Goal: Information Seeking & Learning: Learn about a topic

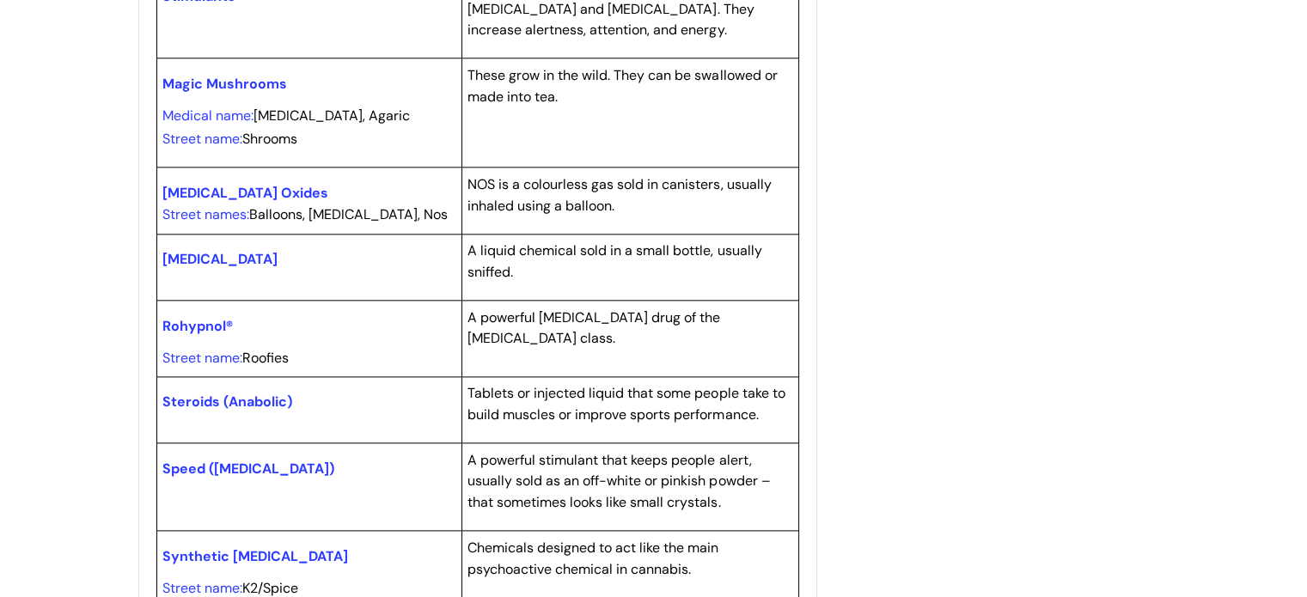
scroll to position [2124, 0]
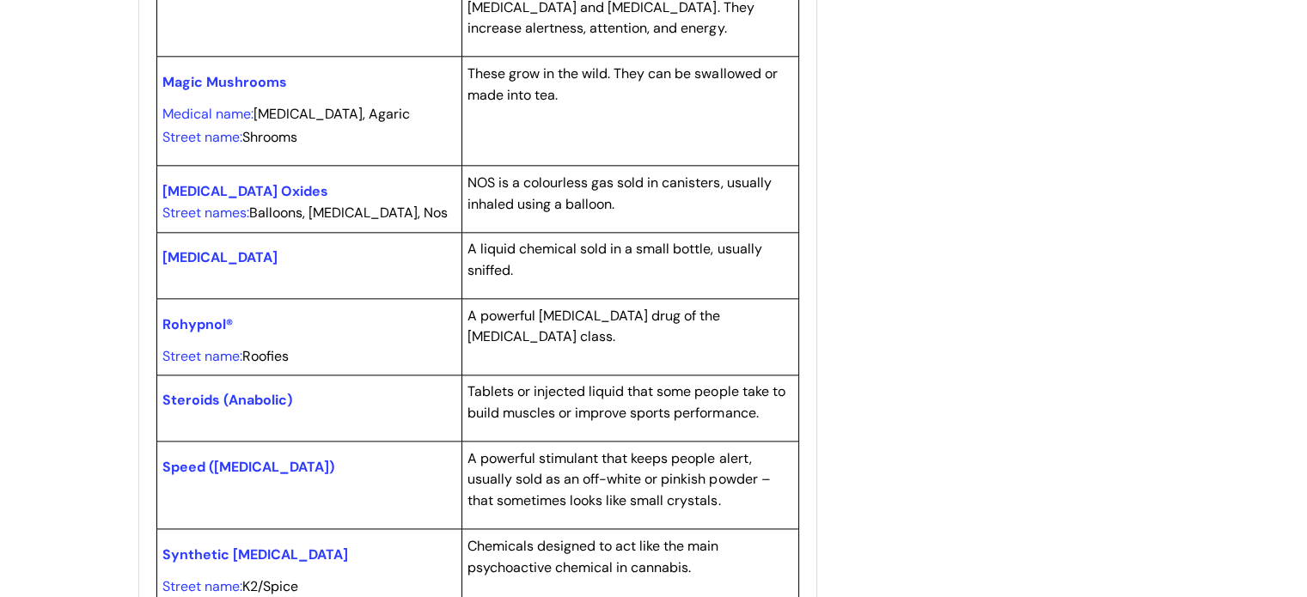
click at [277, 394] on span "Steroids (Anabolic)" at bounding box center [227, 400] width 130 height 18
click at [221, 394] on span "Steroids (Anabolic)" at bounding box center [227, 400] width 130 height 18
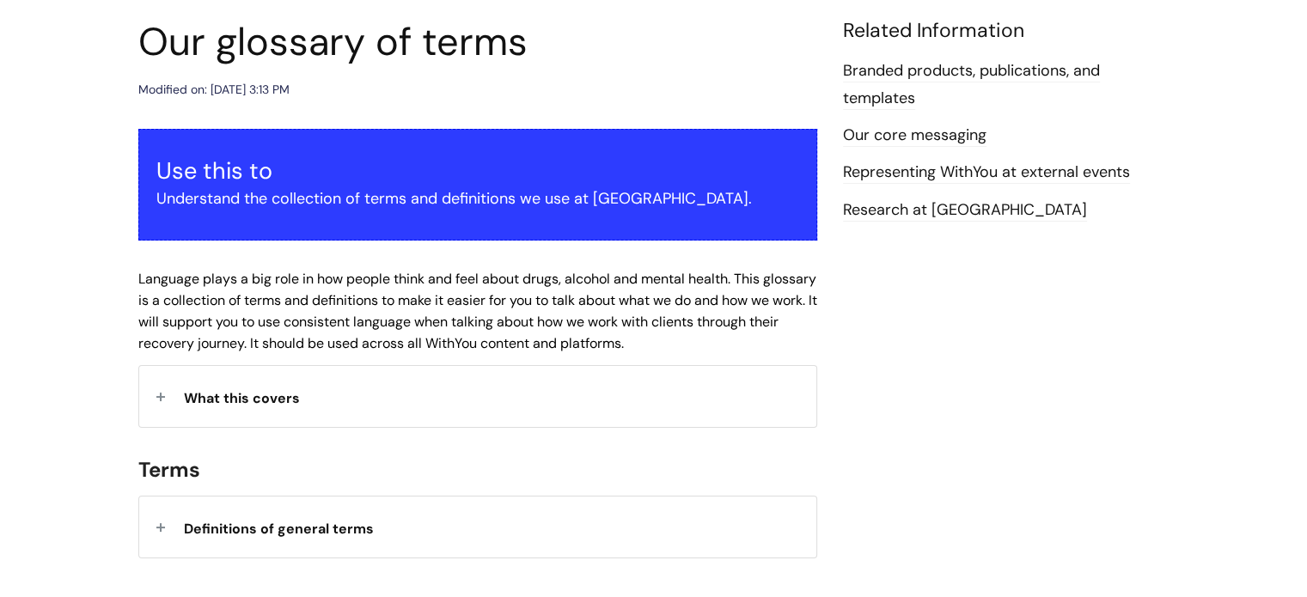
scroll to position [0, 0]
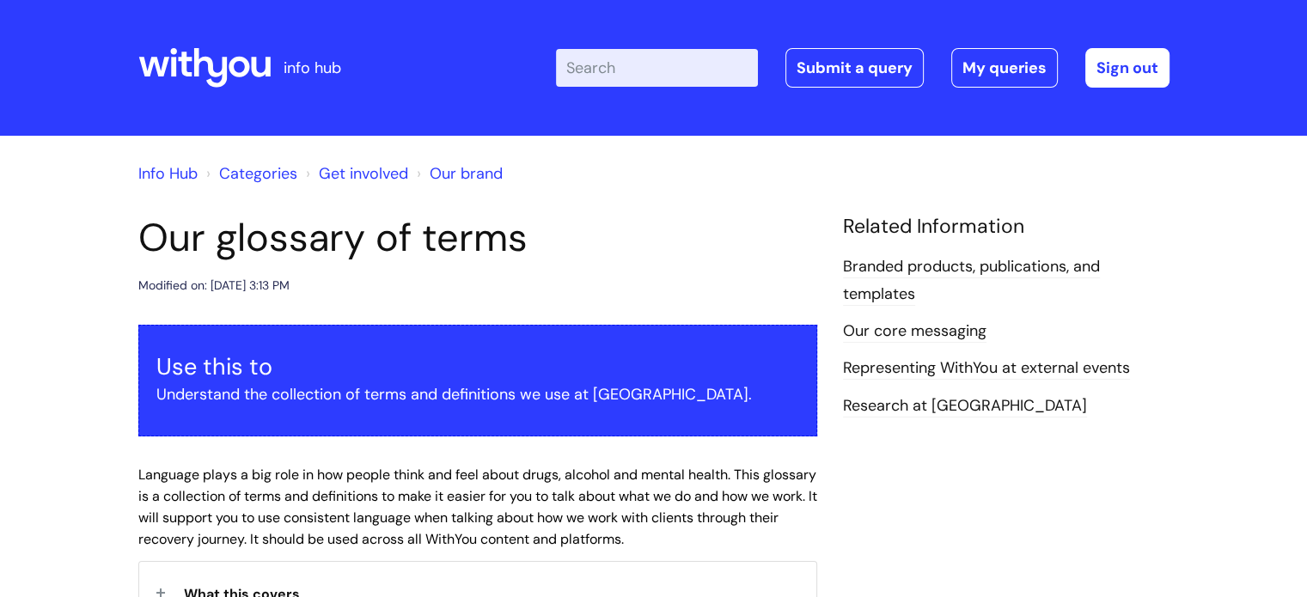
click at [675, 67] on input "Enter your search term here..." at bounding box center [657, 68] width 202 height 38
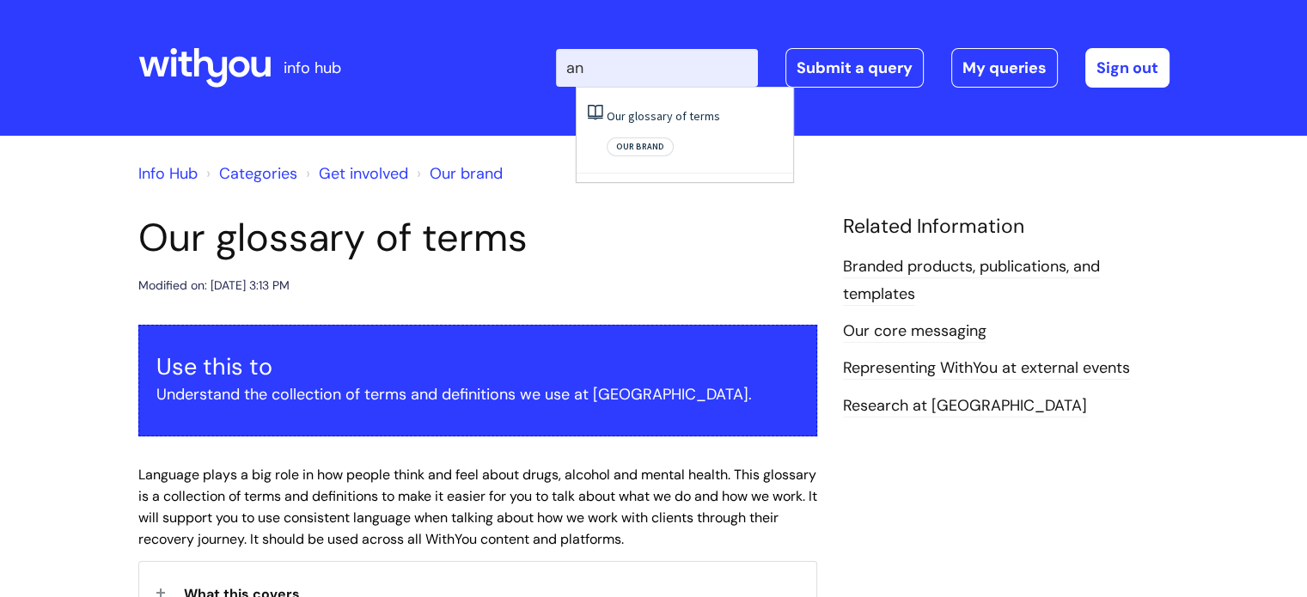
type input "a"
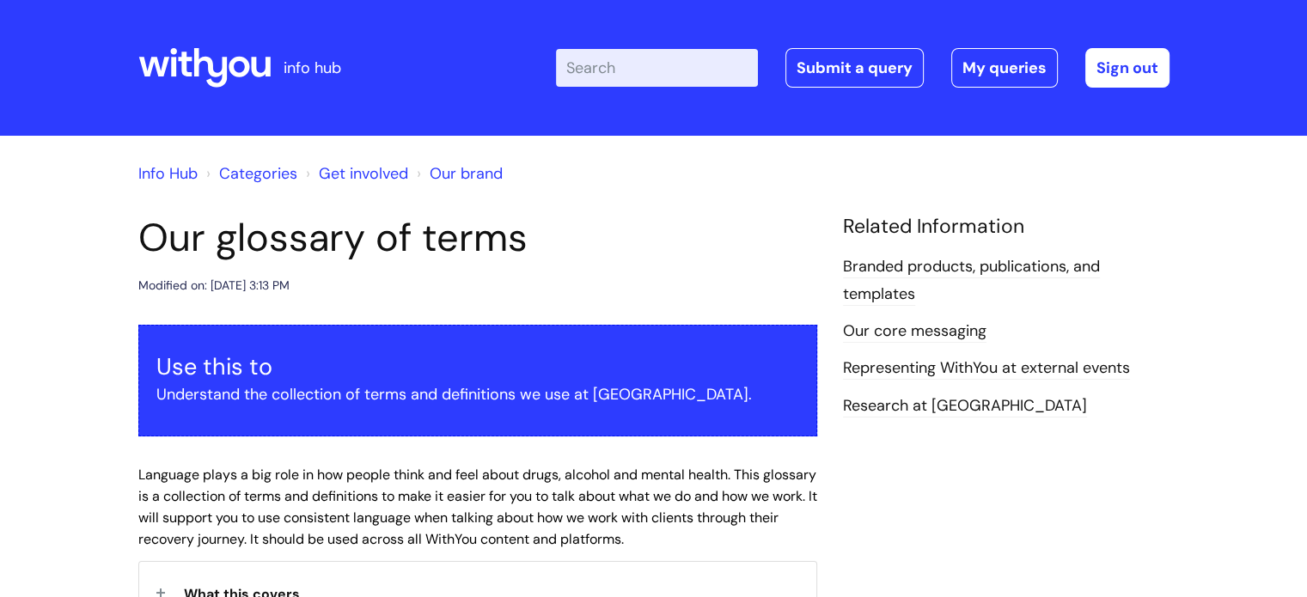
click at [160, 178] on link "Info Hub" at bounding box center [167, 173] width 59 height 21
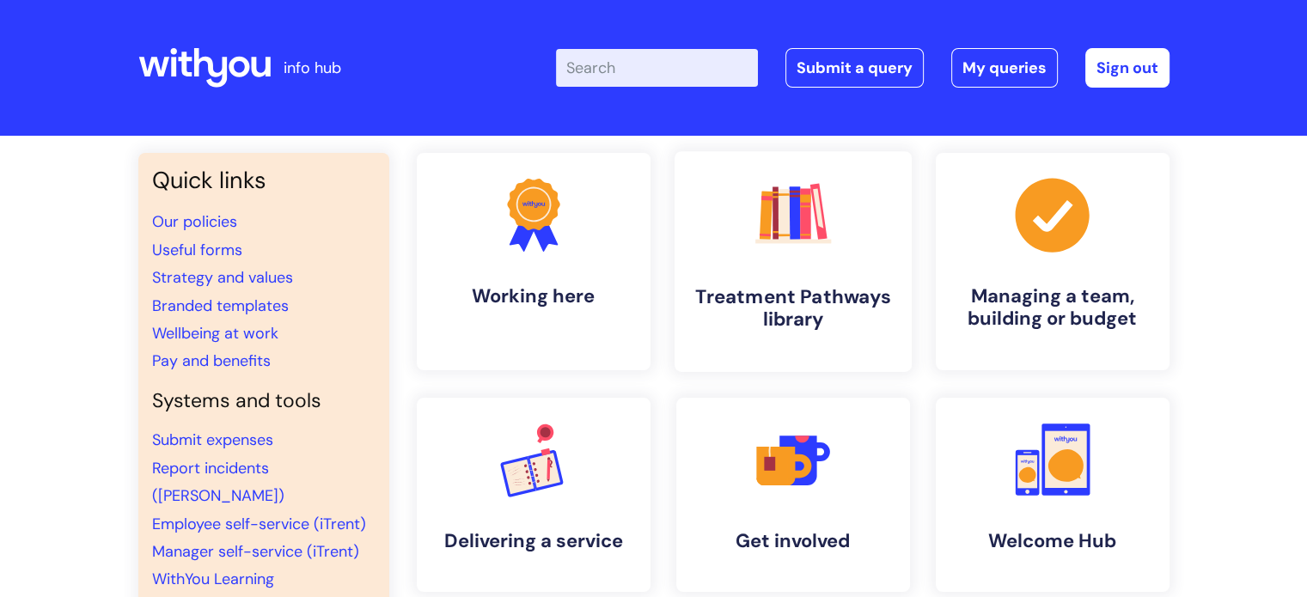
click at [799, 312] on h4 "Treatment Pathways library" at bounding box center [793, 308] width 210 height 46
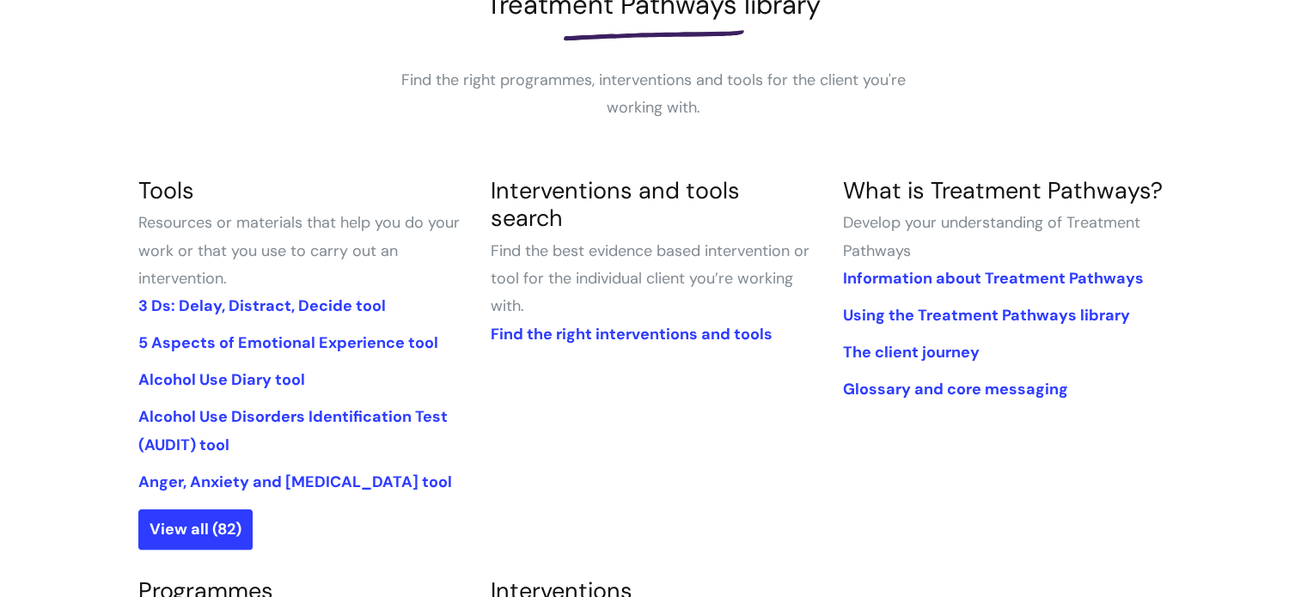
scroll to position [285, 0]
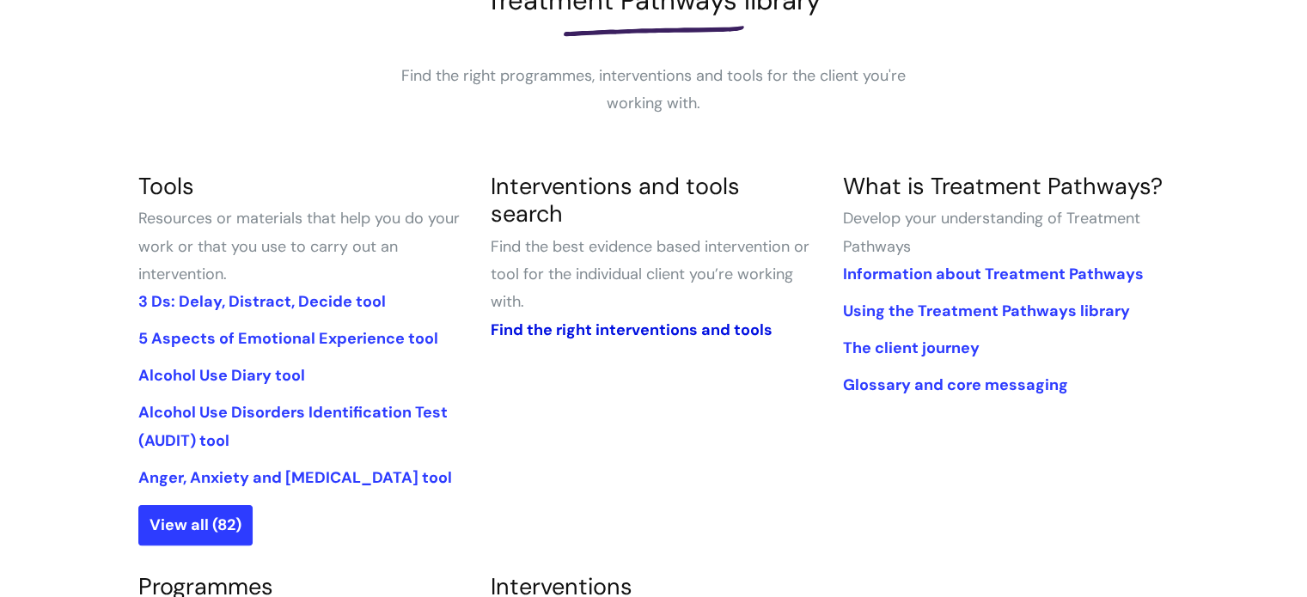
click at [636, 320] on link "Find the right interventions and tools" at bounding box center [631, 330] width 282 height 21
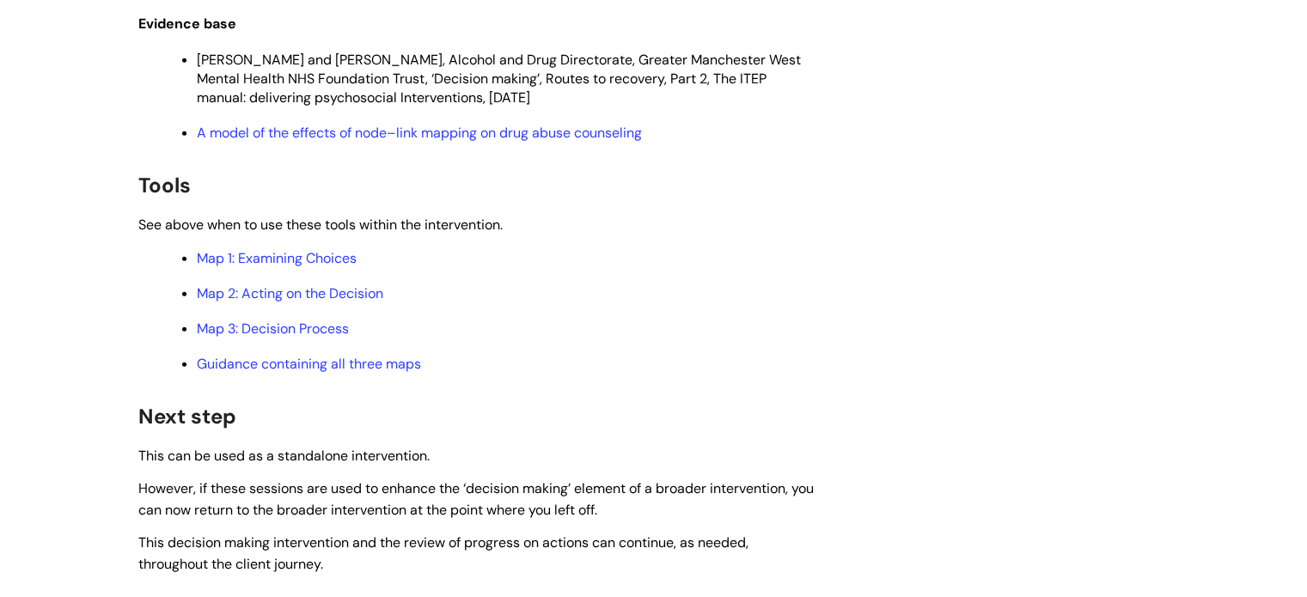
scroll to position [4894, 0]
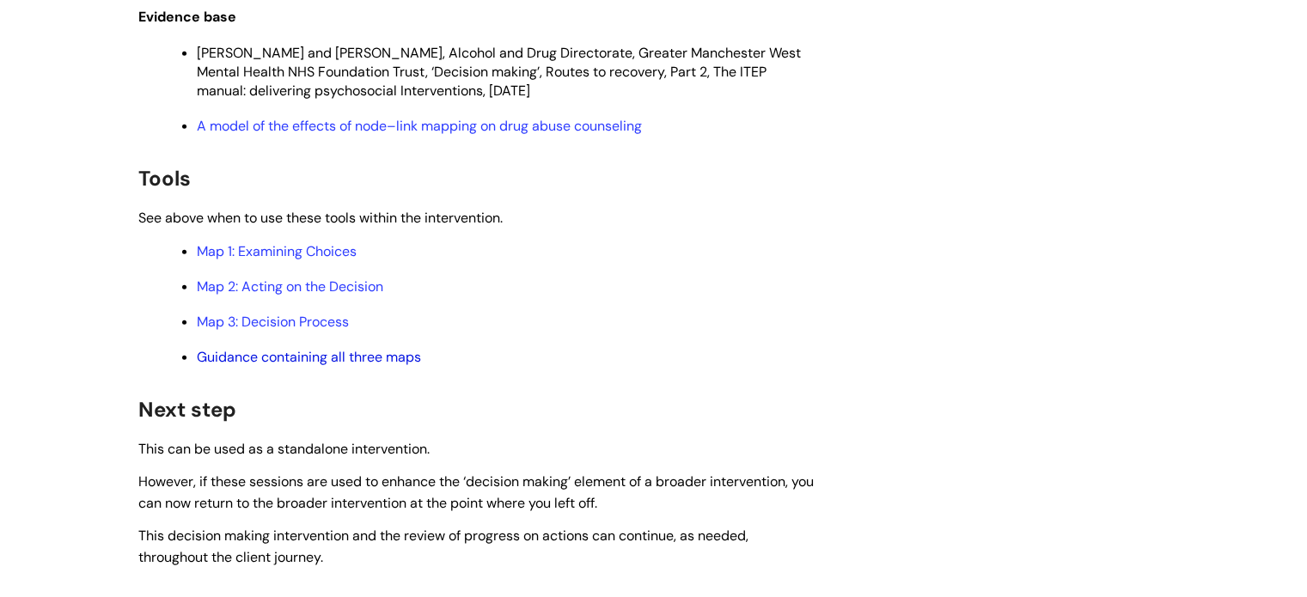
click at [356, 366] on link "Guidance containing all three maps" at bounding box center [309, 357] width 224 height 18
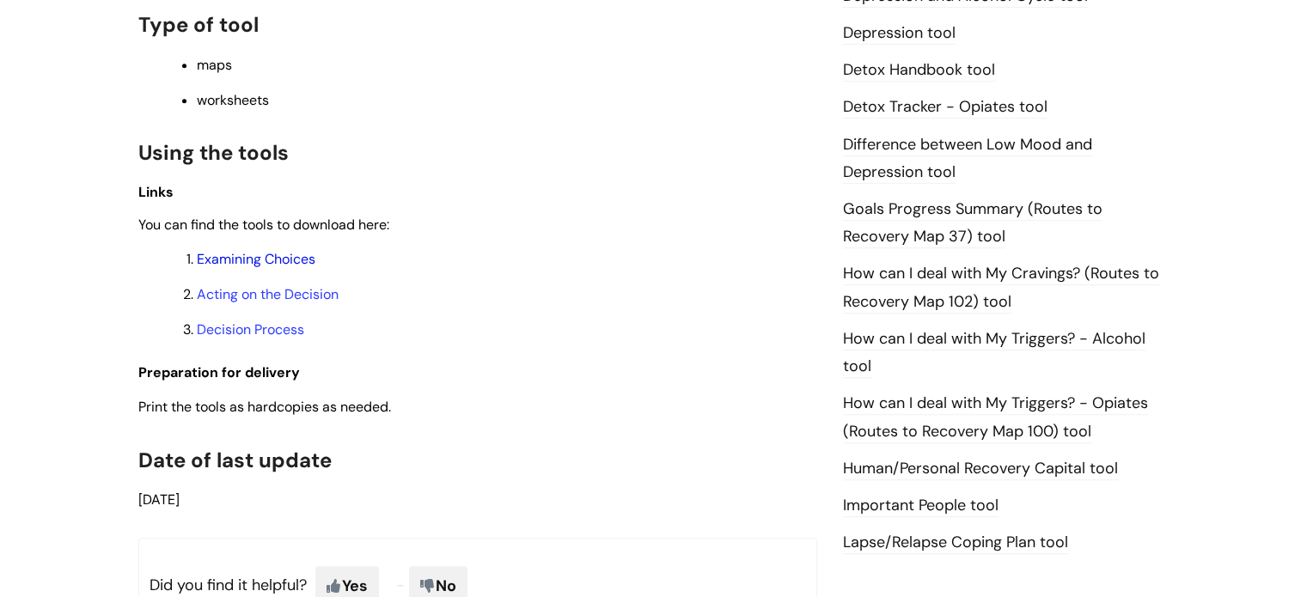
scroll to position [1010, 0]
click at [290, 267] on link "Examining Choices" at bounding box center [256, 259] width 119 height 18
click at [320, 296] on link "Acting on the Decision" at bounding box center [268, 294] width 142 height 18
click at [260, 337] on link "Decision Process" at bounding box center [250, 329] width 107 height 18
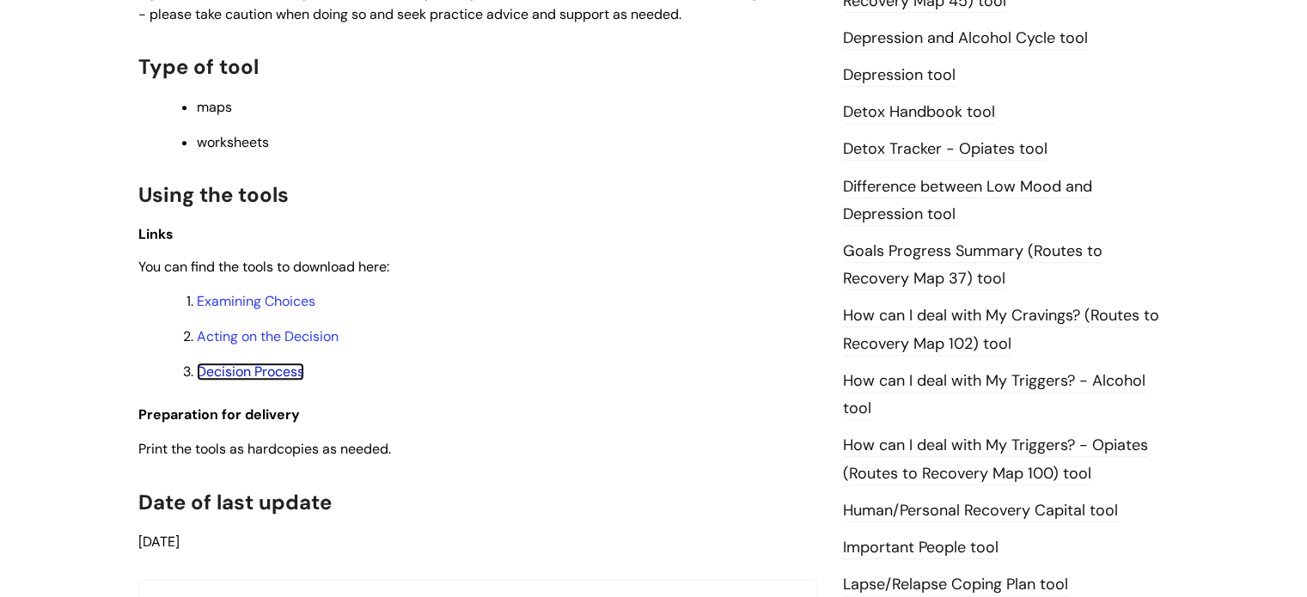
scroll to position [1044, 0]
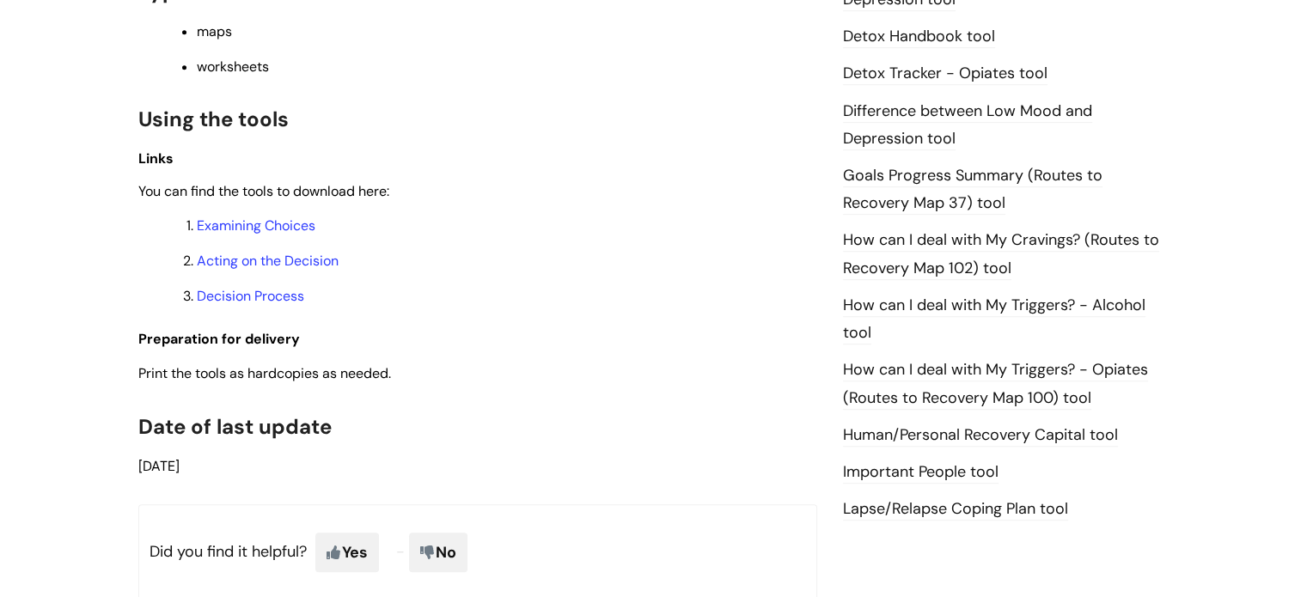
click at [892, 470] on link "Important People tool" at bounding box center [921, 472] width 156 height 22
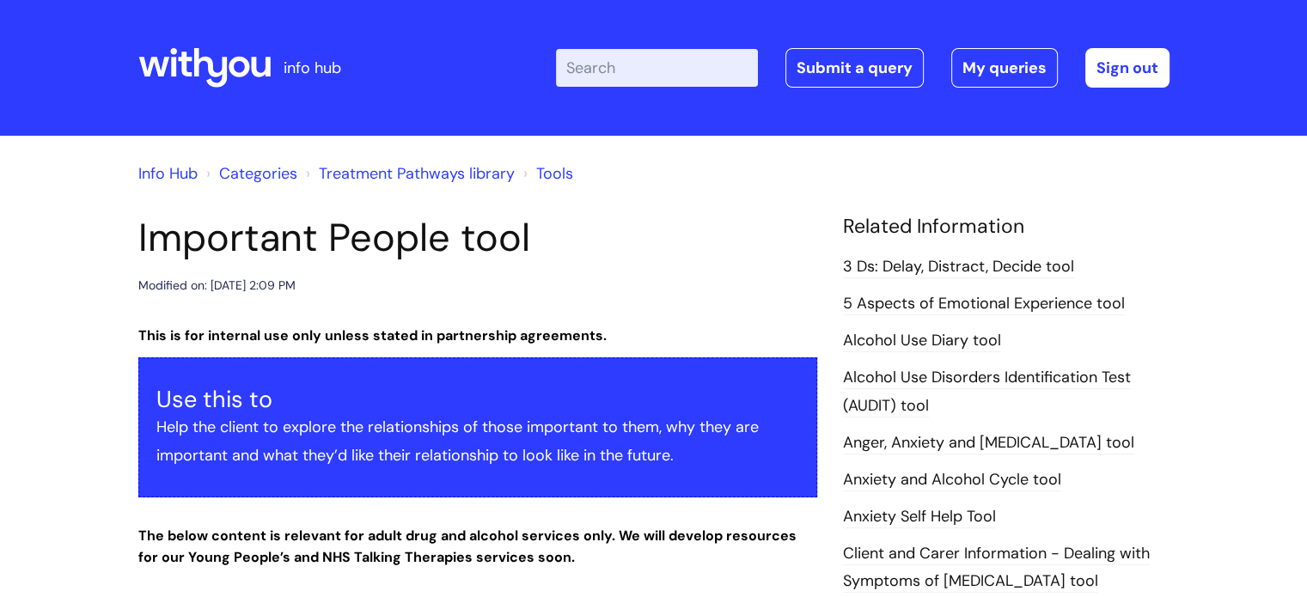
click at [998, 268] on link "3 Ds: Delay, Distract, Decide tool" at bounding box center [958, 267] width 231 height 22
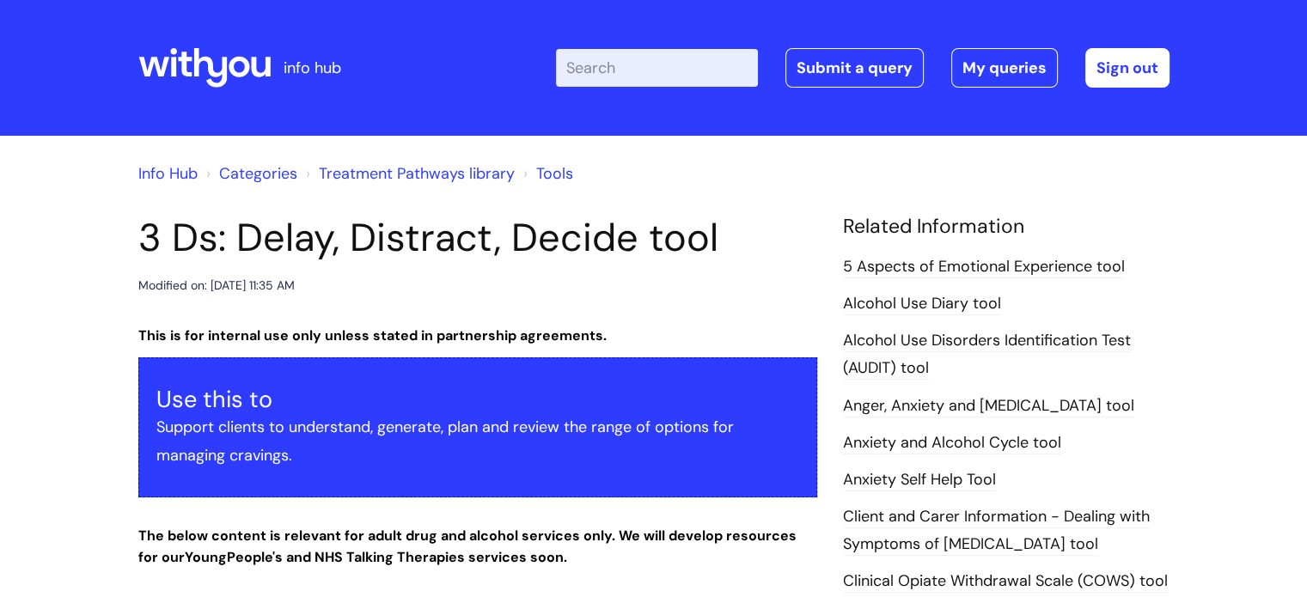
click at [370, 173] on link "Treatment Pathways library" at bounding box center [417, 173] width 196 height 21
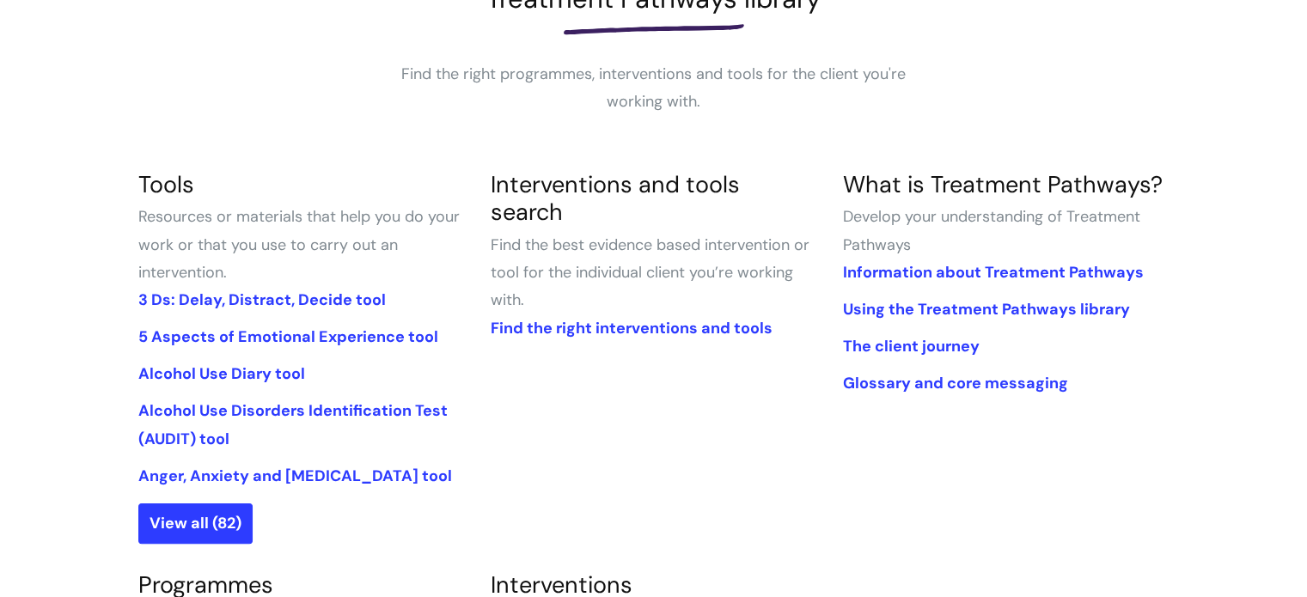
scroll to position [289, 0]
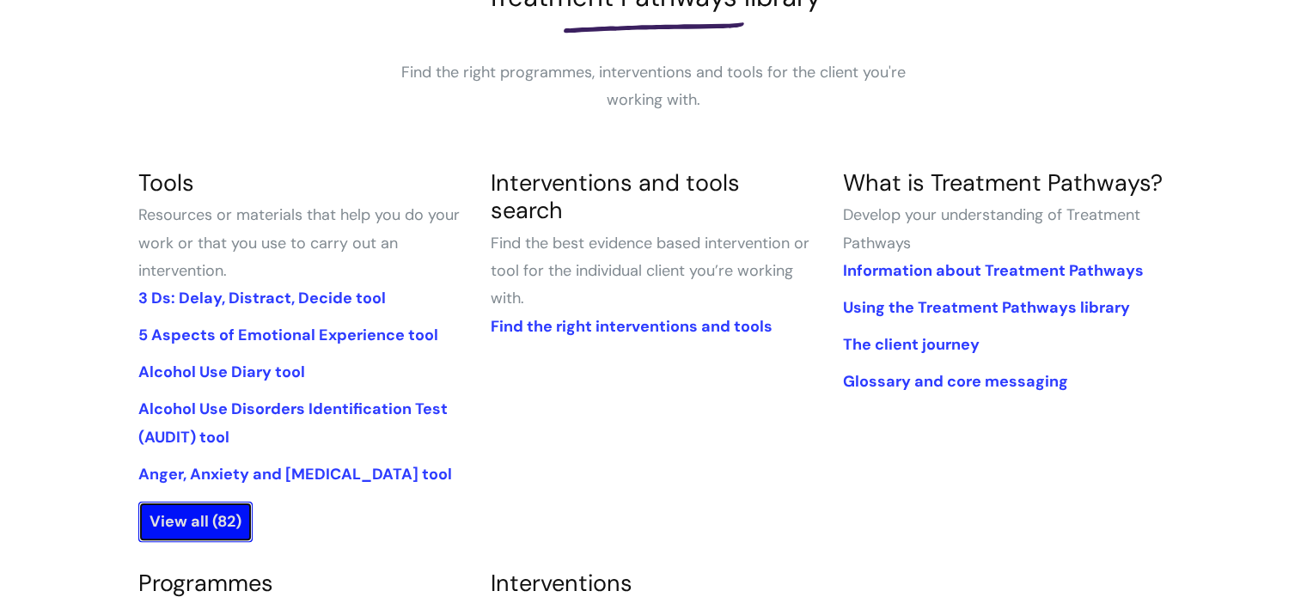
click at [179, 516] on link "View all (82)" at bounding box center [195, 522] width 114 height 40
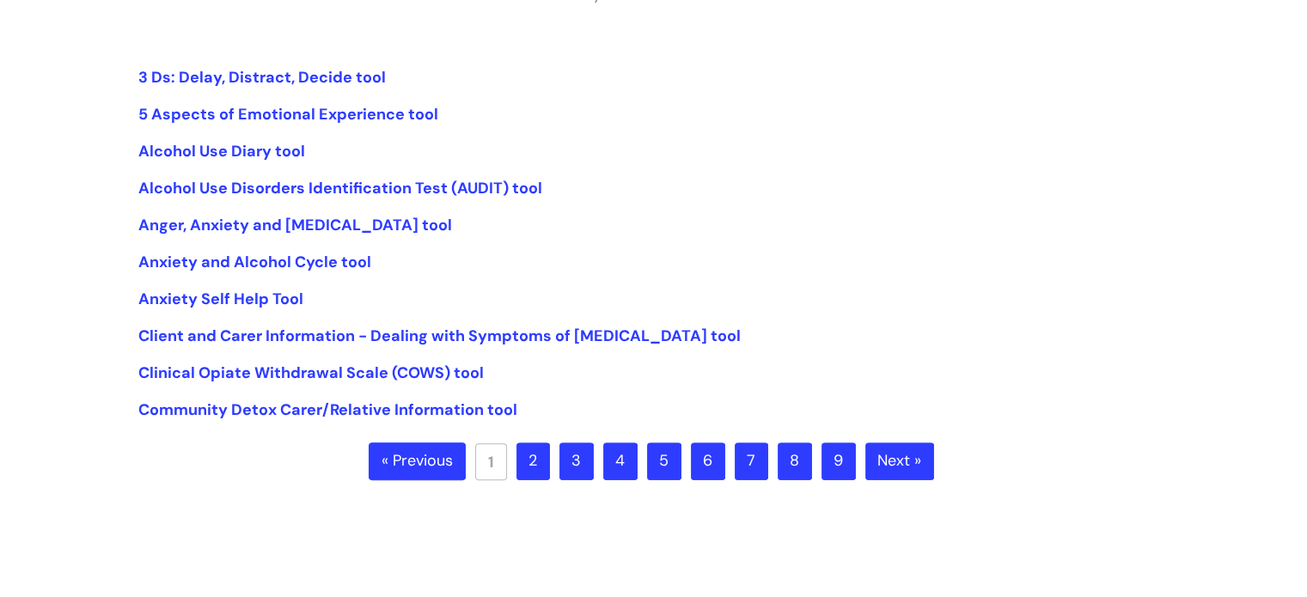
scroll to position [395, 0]
click at [538, 459] on link "2" at bounding box center [533, 461] width 34 height 38
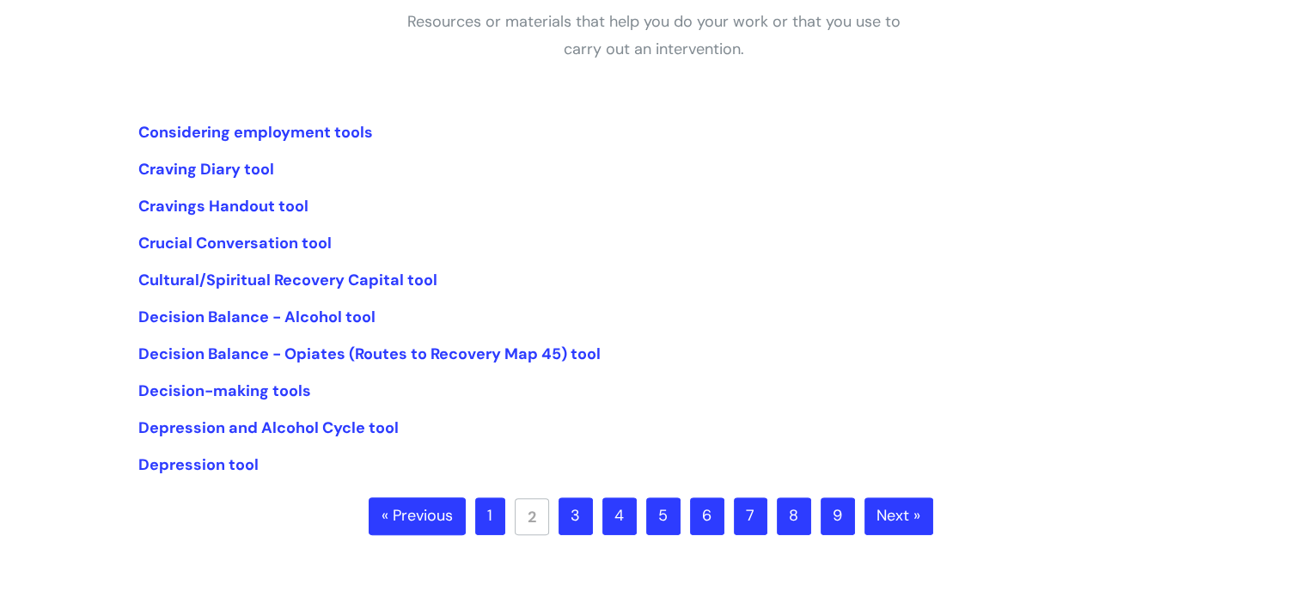
scroll to position [340, 0]
click at [581, 508] on link "3" at bounding box center [575, 516] width 34 height 38
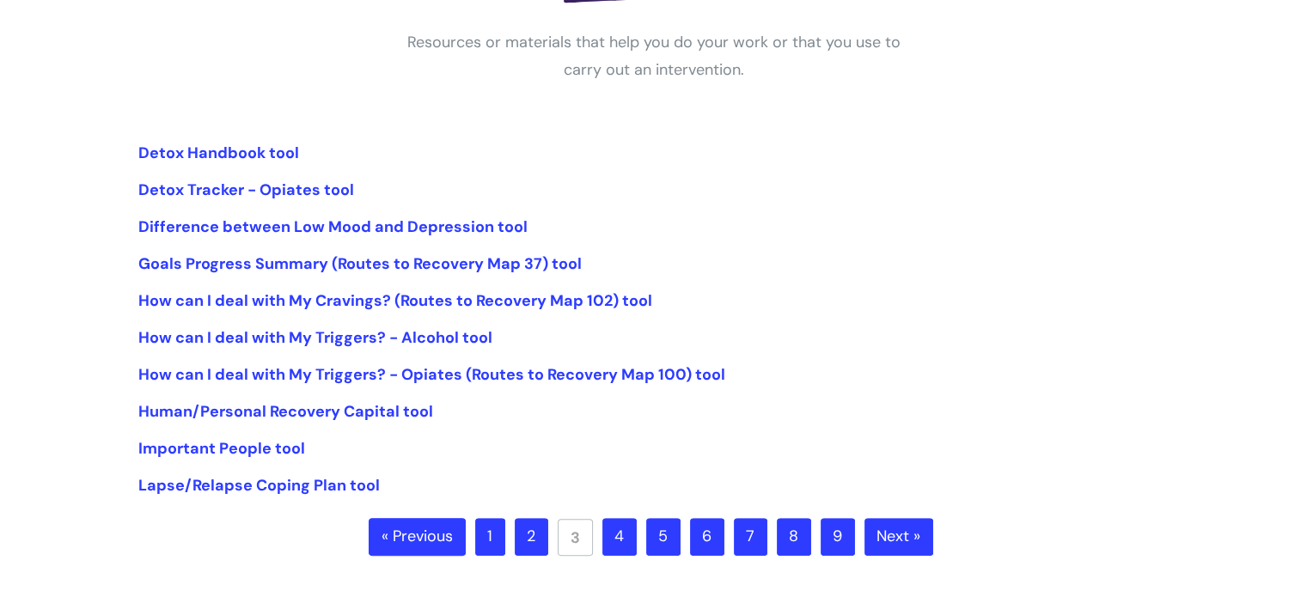
scroll to position [323, 0]
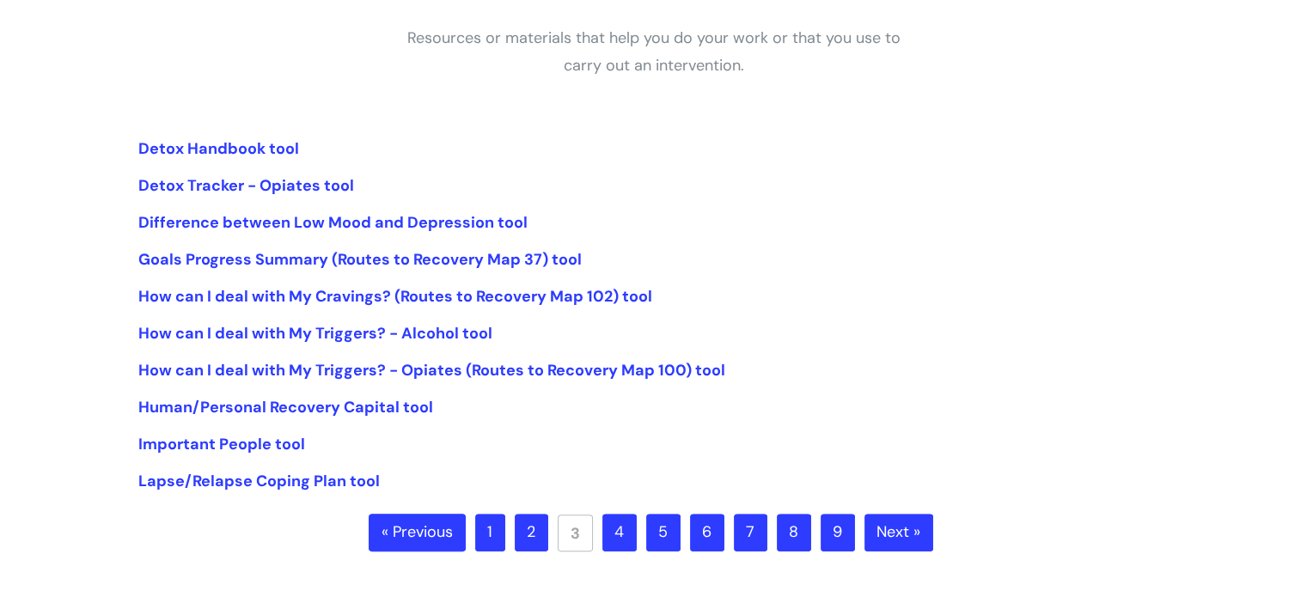
click at [627, 534] on link "4" at bounding box center [619, 533] width 34 height 38
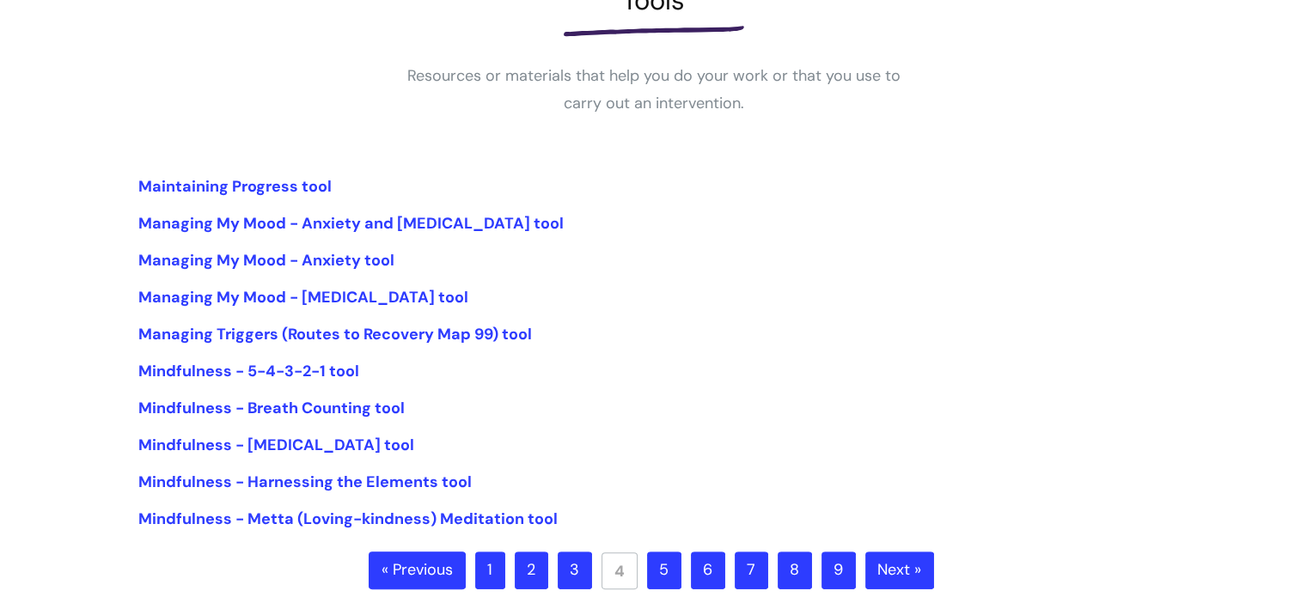
scroll to position [306, 0]
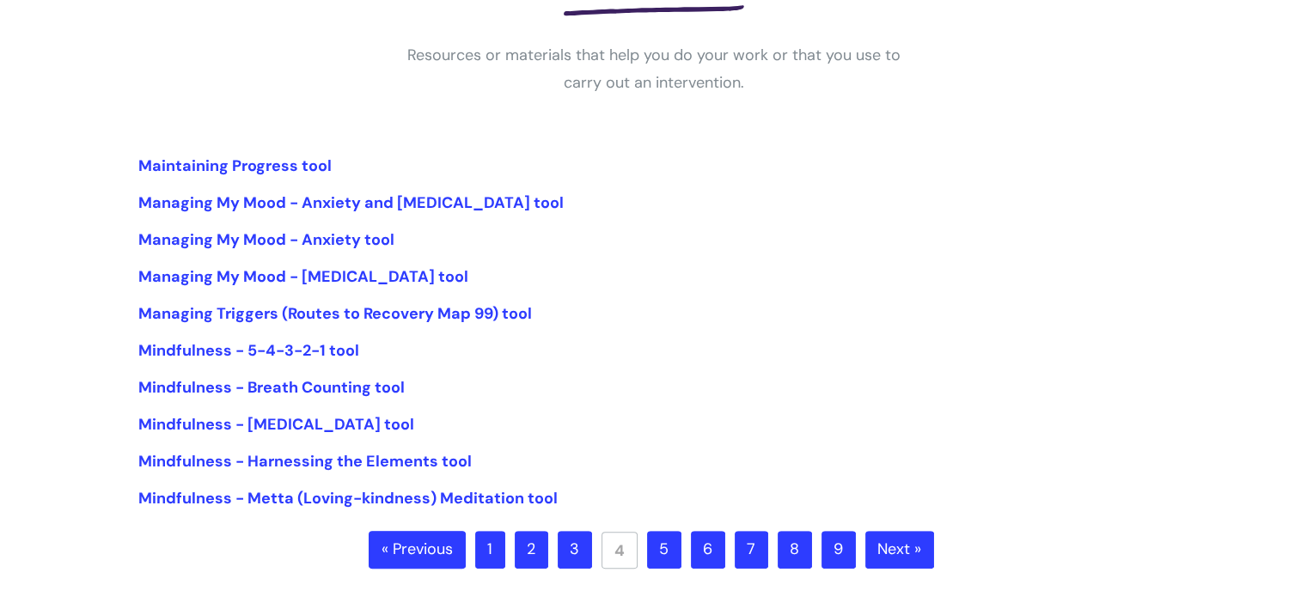
click at [658, 547] on link "5" at bounding box center [664, 550] width 34 height 38
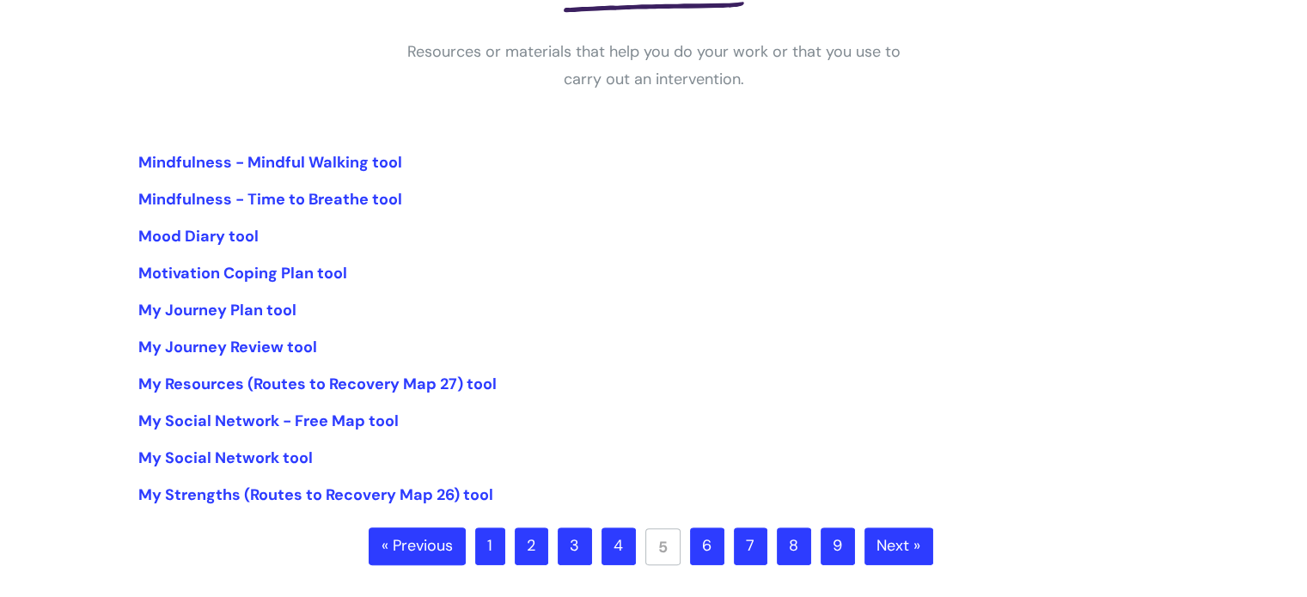
scroll to position [312, 0]
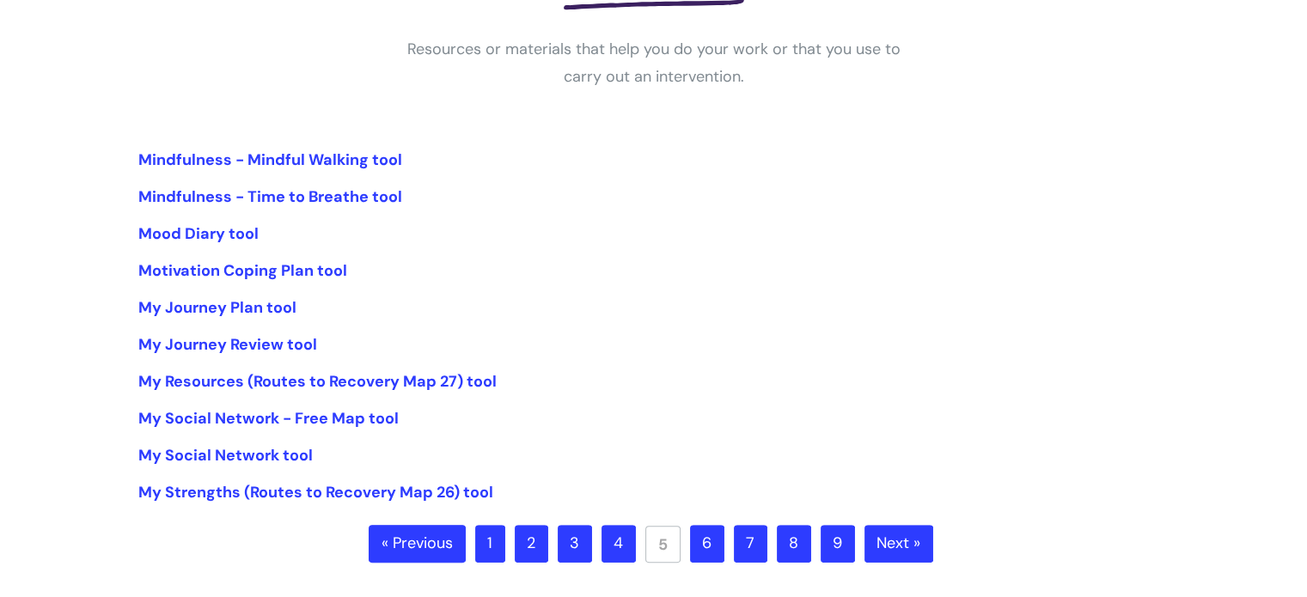
click at [703, 549] on link "6" at bounding box center [707, 544] width 34 height 38
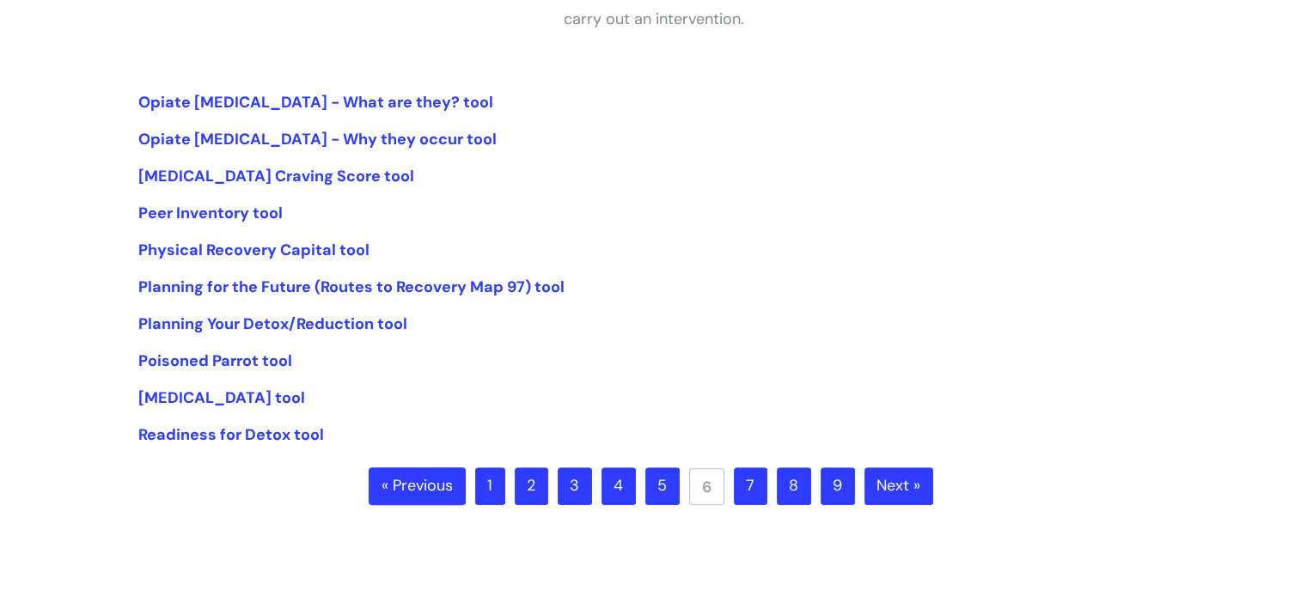
scroll to position [370, 0]
click at [735, 484] on link "7" at bounding box center [751, 486] width 34 height 38
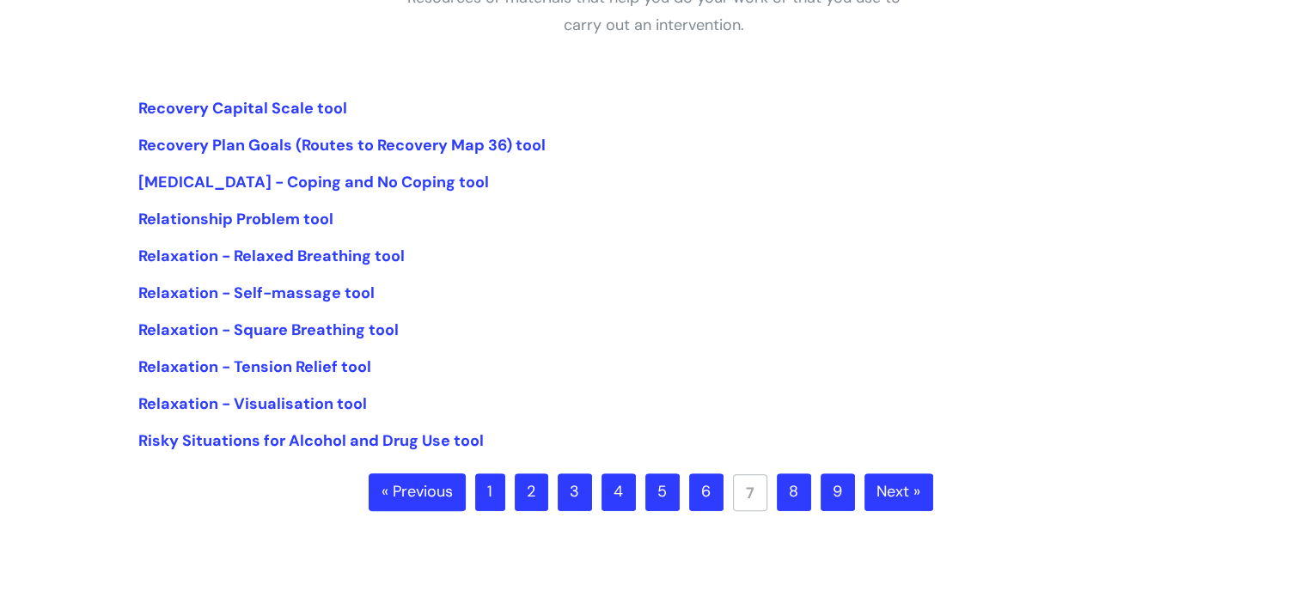
scroll to position [368, 0]
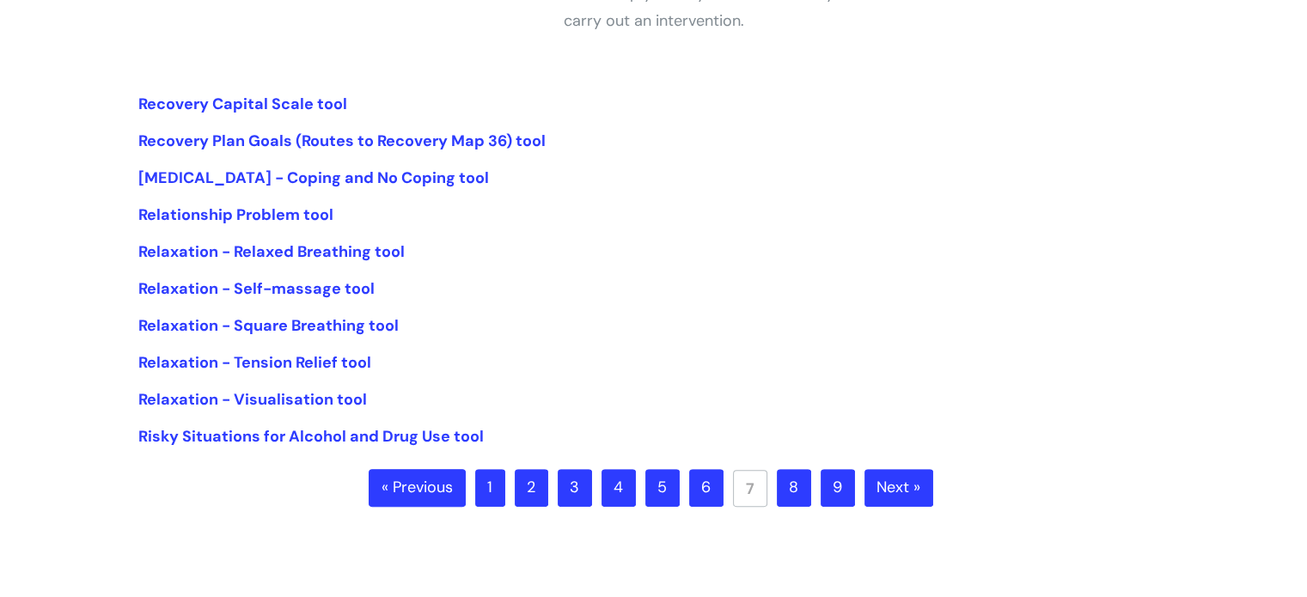
click at [780, 481] on link "8" at bounding box center [794, 488] width 34 height 38
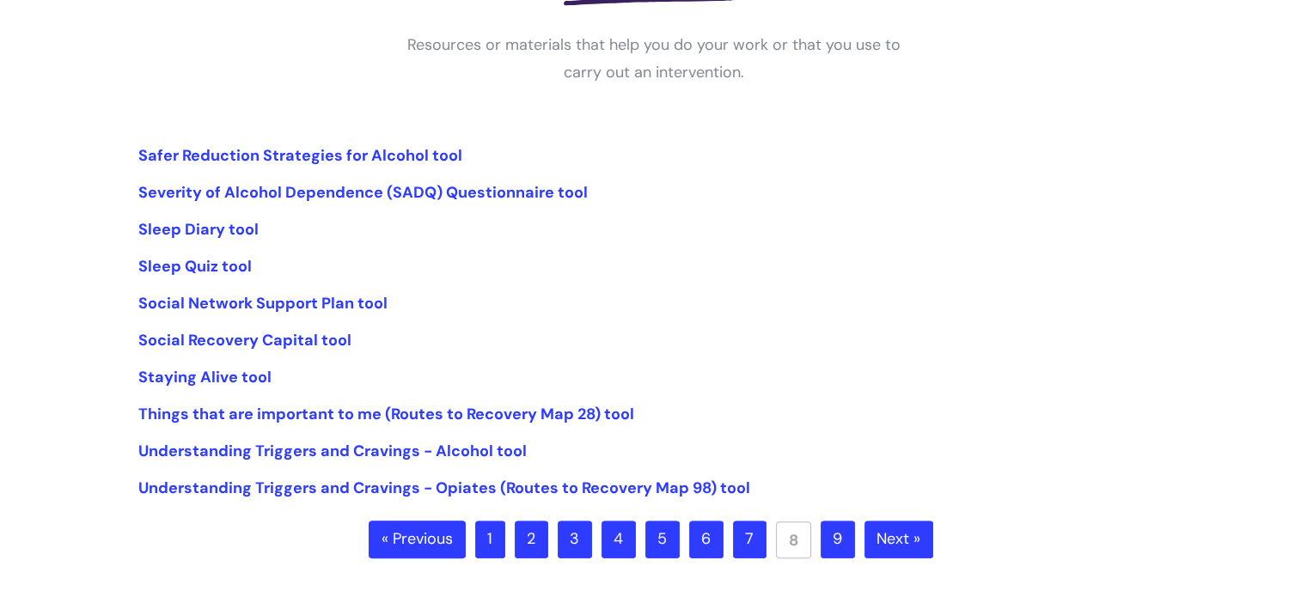
scroll to position [318, 0]
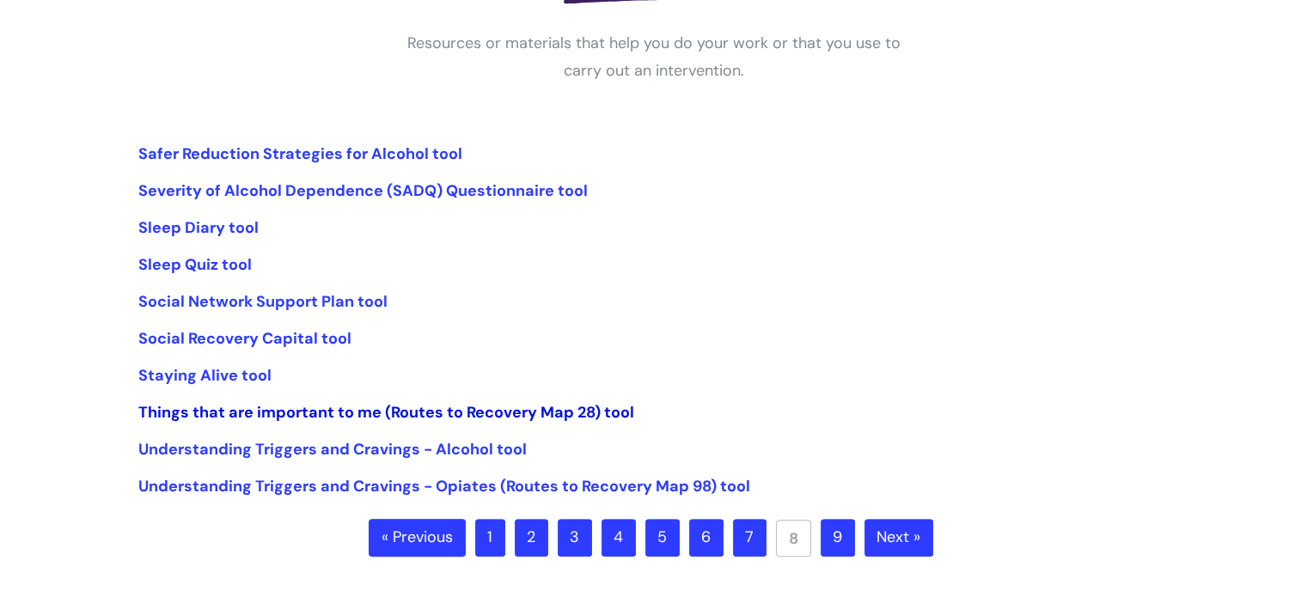
click at [588, 410] on link "Things that are important to me (Routes to Recovery Map 28) tool" at bounding box center [386, 412] width 496 height 21
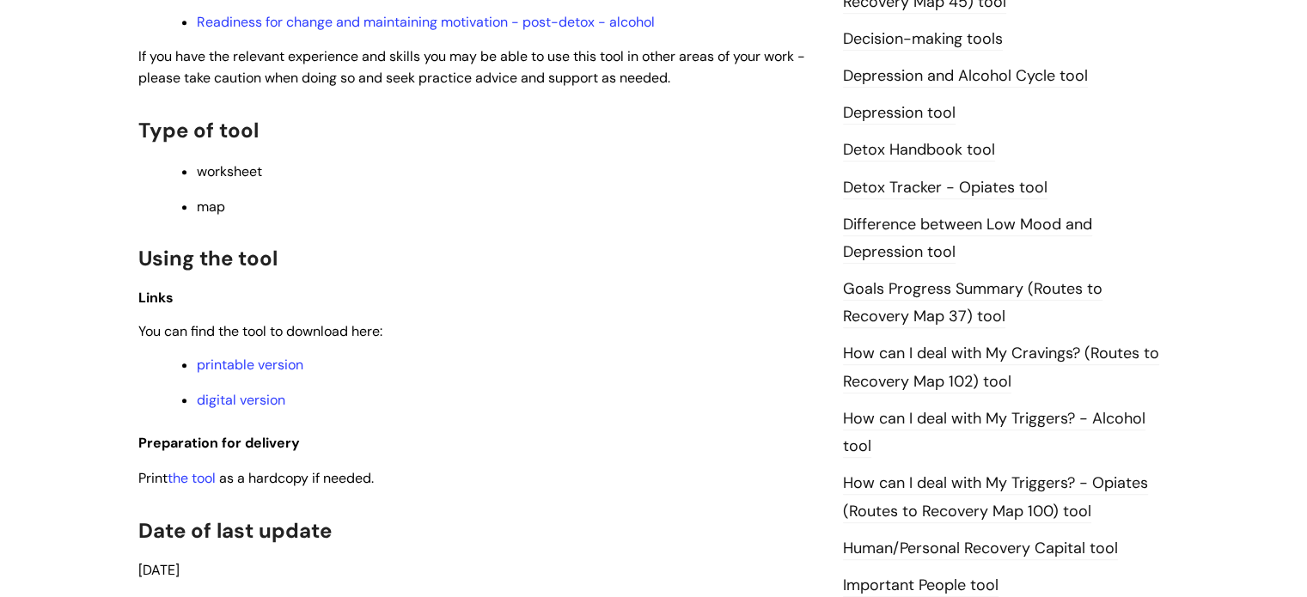
scroll to position [968, 0]
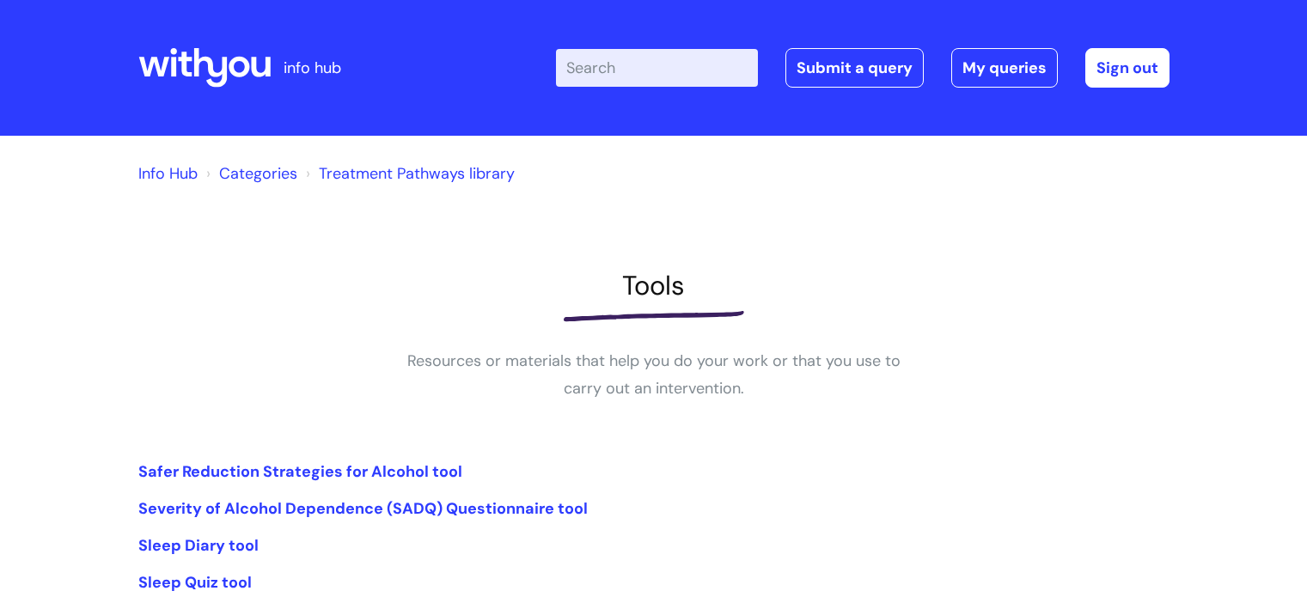
scroll to position [318, 0]
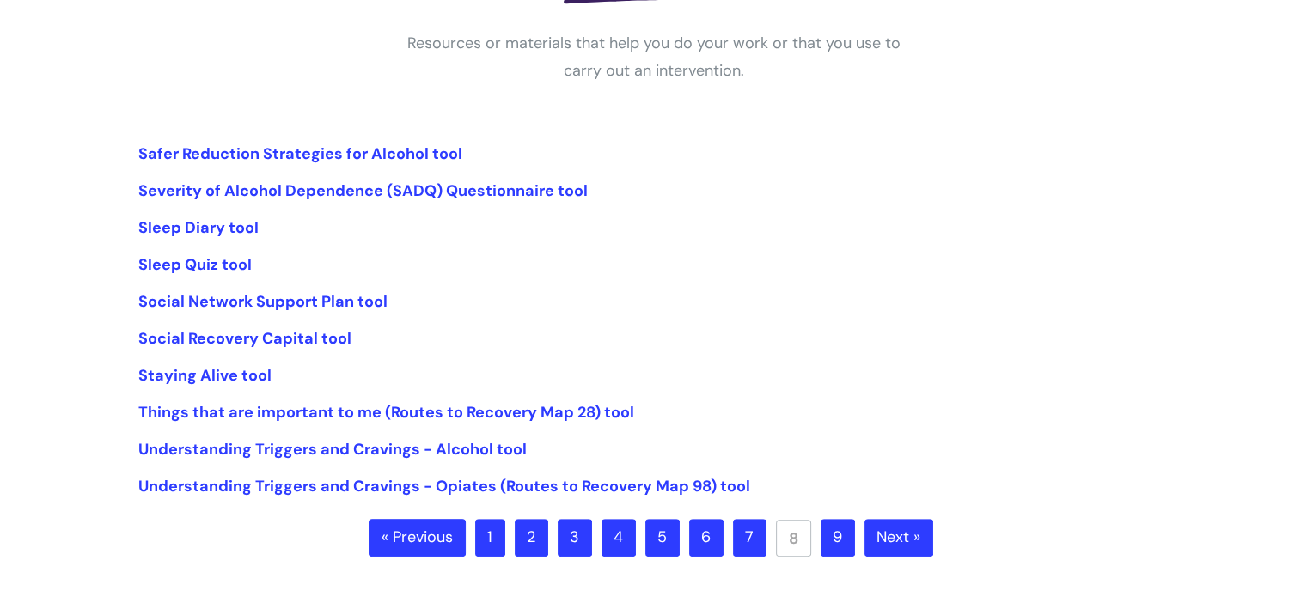
click at [839, 539] on link "9" at bounding box center [838, 538] width 34 height 38
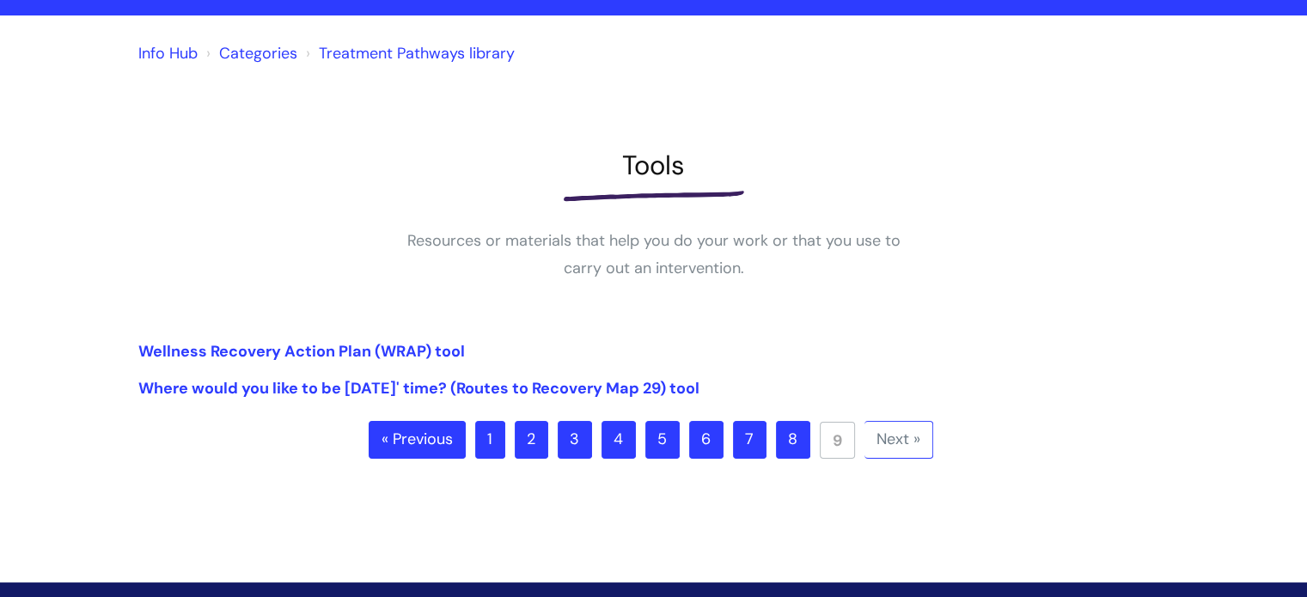
scroll to position [129, 0]
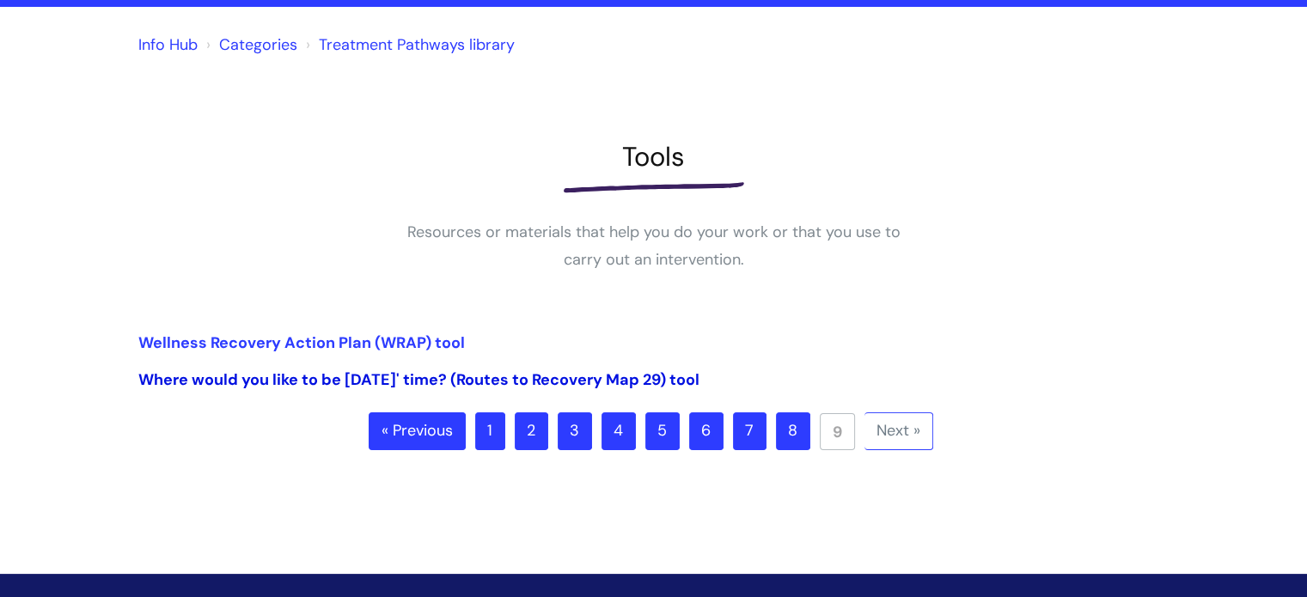
click at [422, 374] on link "Where would you like to be [DATE]' time? (Routes to Recovery Map 29) tool" at bounding box center [418, 379] width 561 height 21
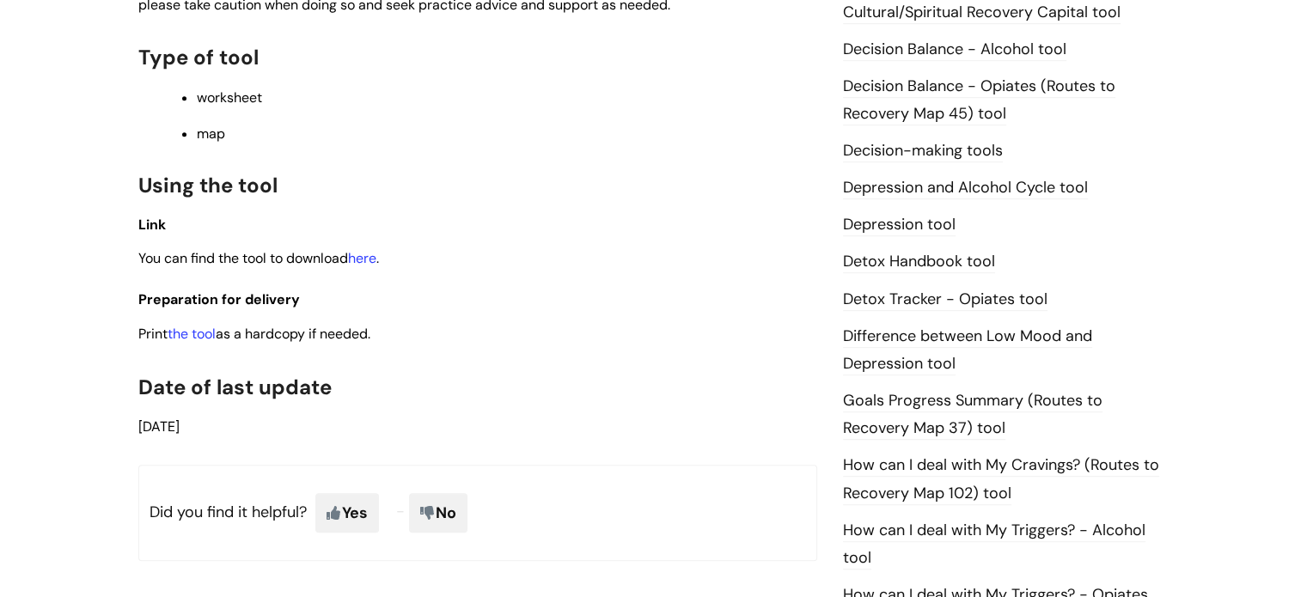
scroll to position [868, 0]
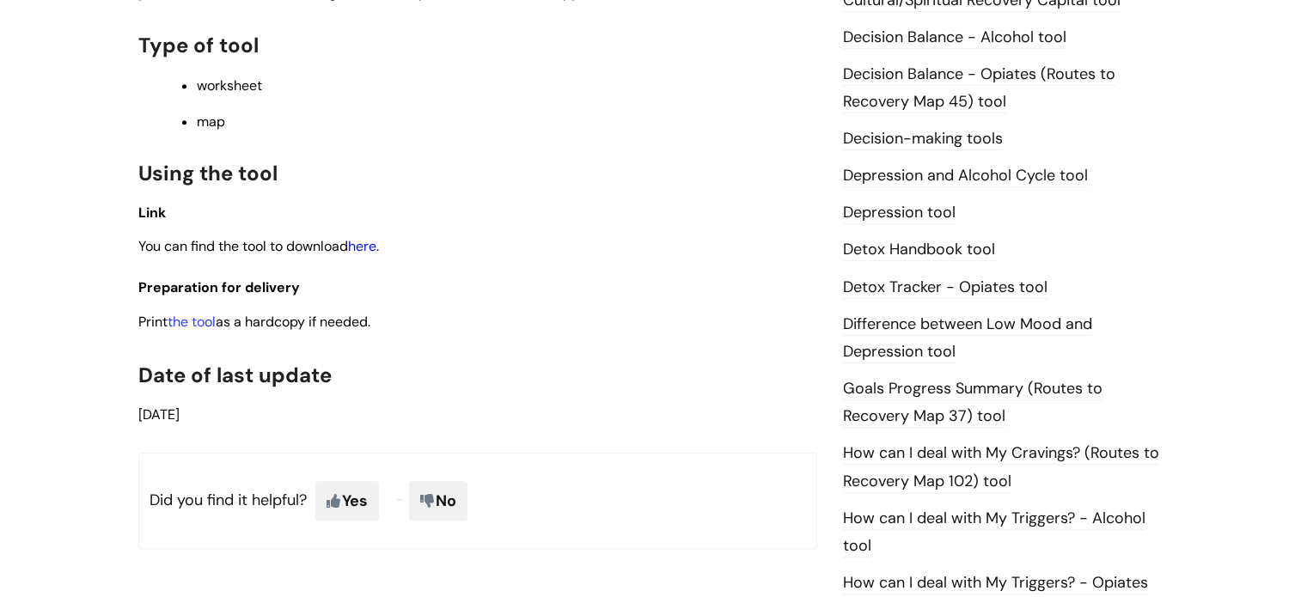
click at [364, 253] on link "here" at bounding box center [362, 246] width 28 height 18
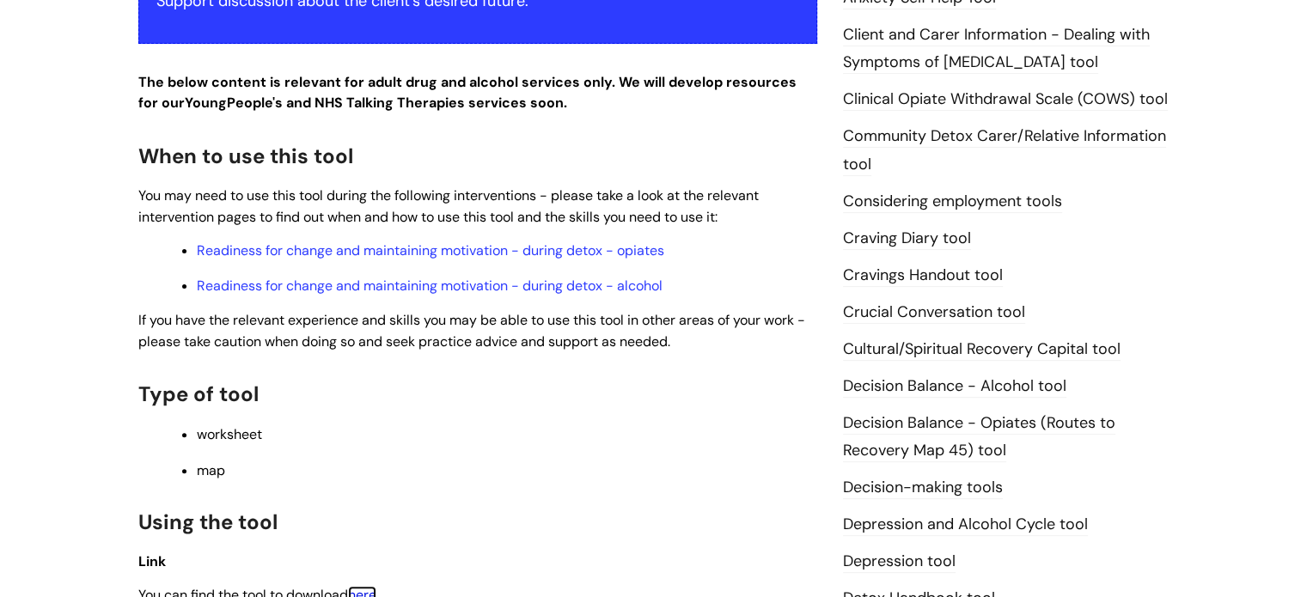
scroll to position [0, 0]
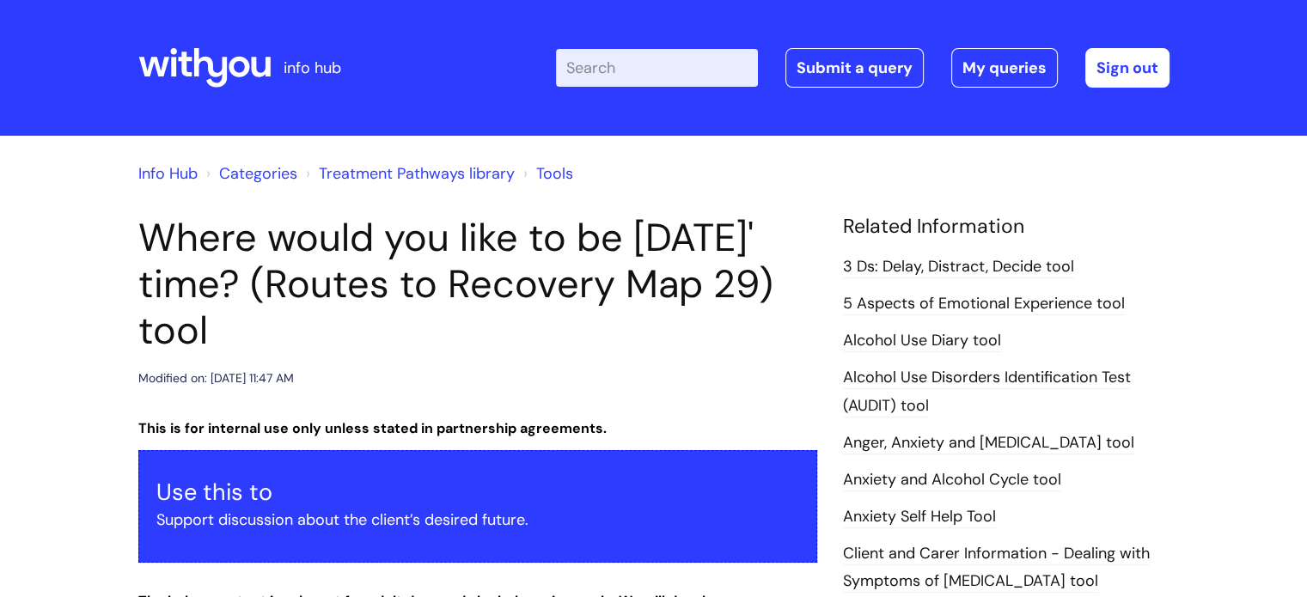
click at [632, 74] on input "Enter your search term here..." at bounding box center [657, 68] width 202 height 38
type input "self esteem"
click button "Search" at bounding box center [0, 0] width 0 height 0
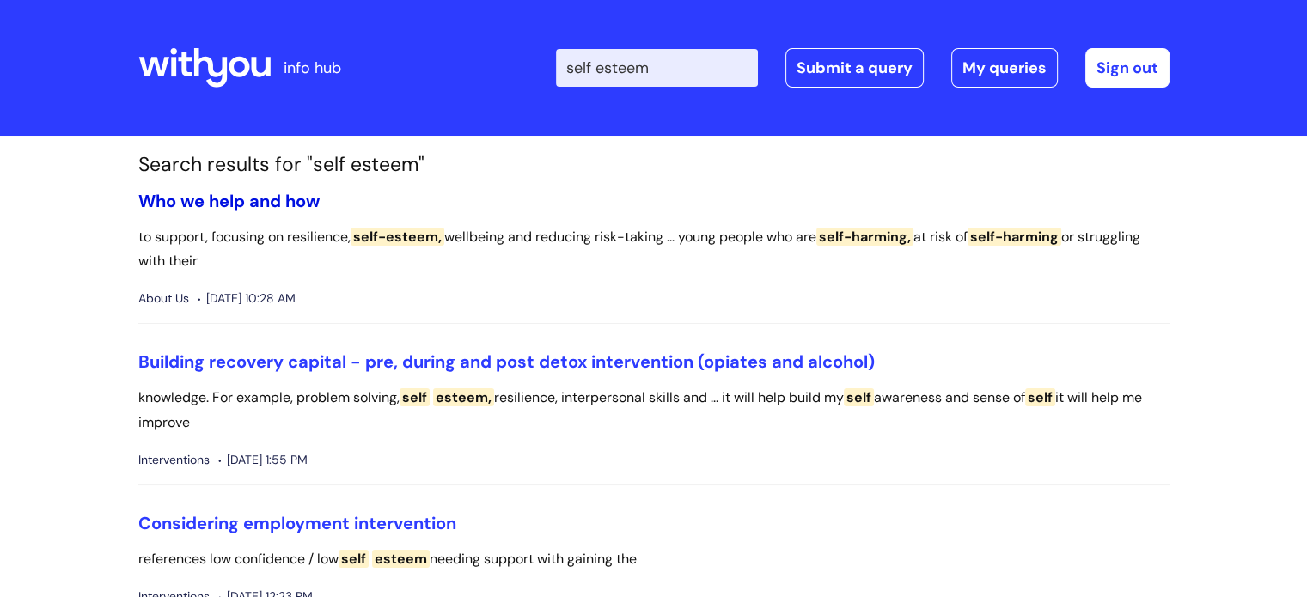
click at [271, 203] on link "Who we help and how" at bounding box center [228, 201] width 181 height 22
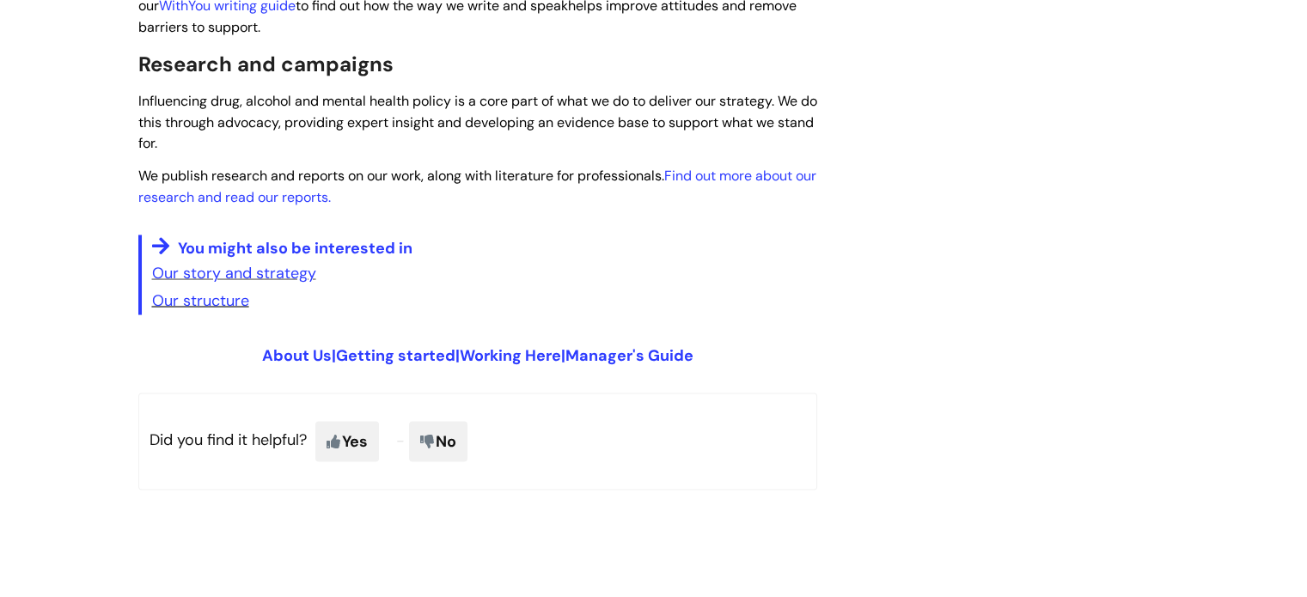
scroll to position [3230, 0]
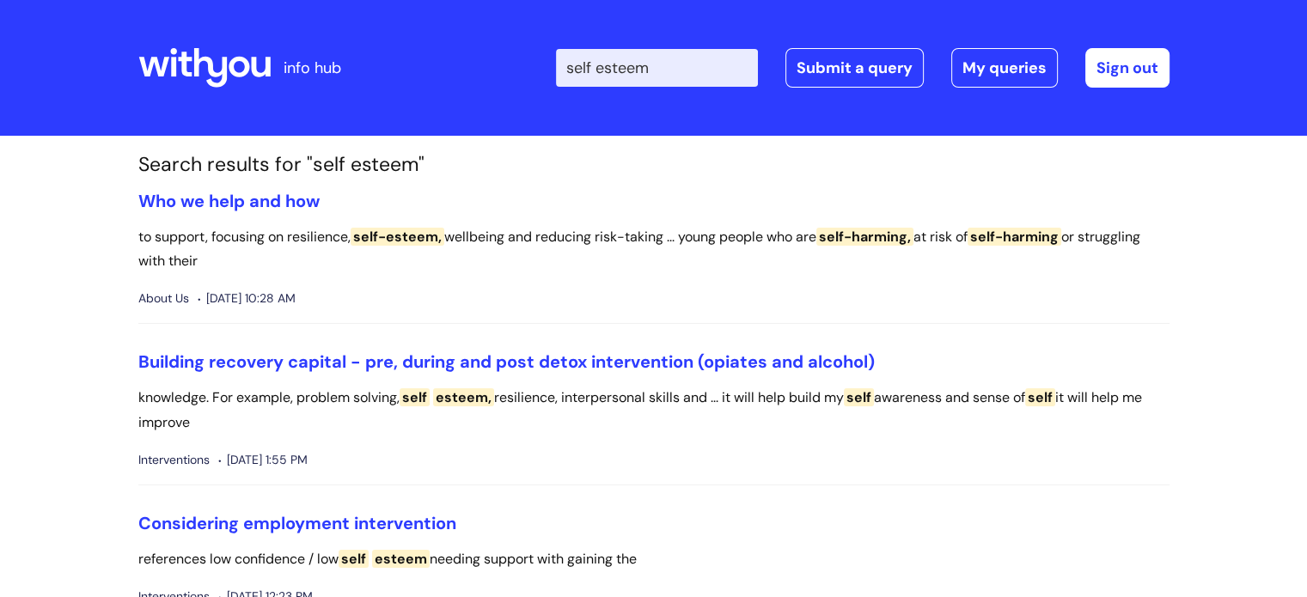
click at [680, 68] on input "self esteem" at bounding box center [657, 68] width 202 height 38
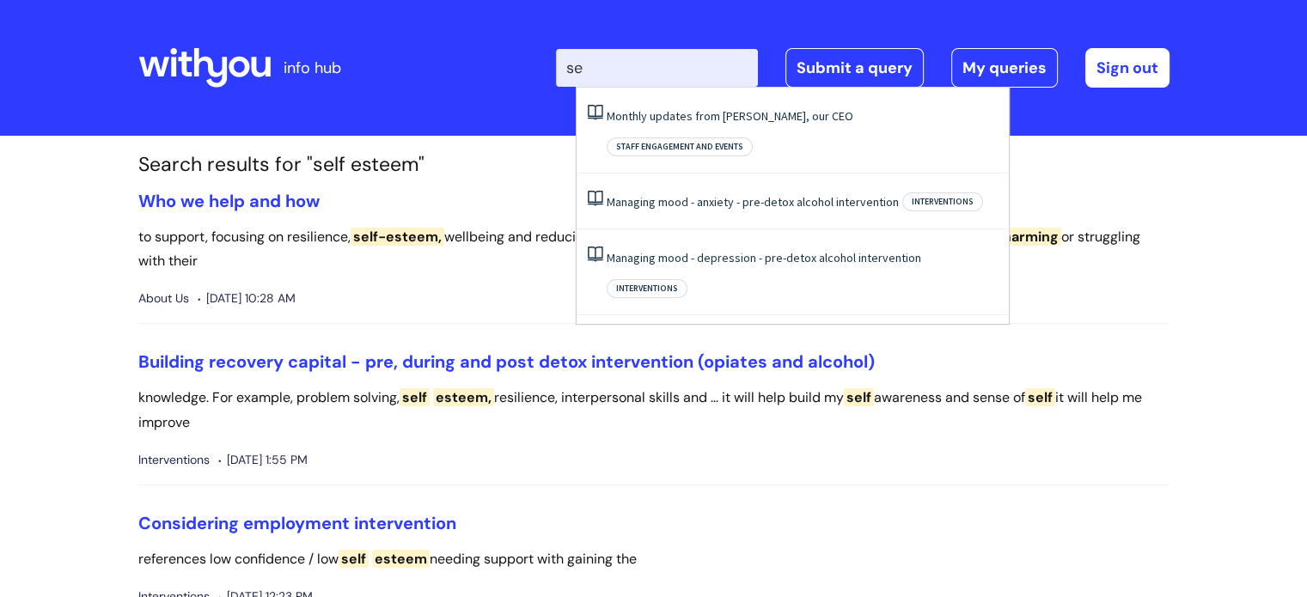
type input "s"
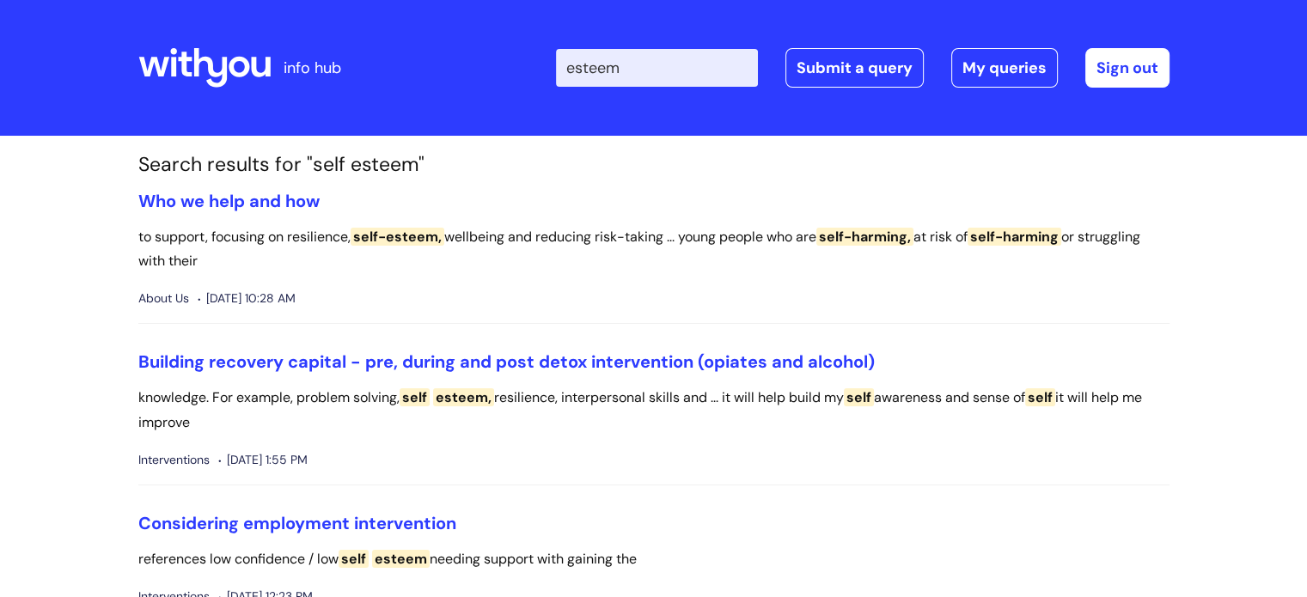
type input "esteem"
click button "Search" at bounding box center [0, 0] width 0 height 0
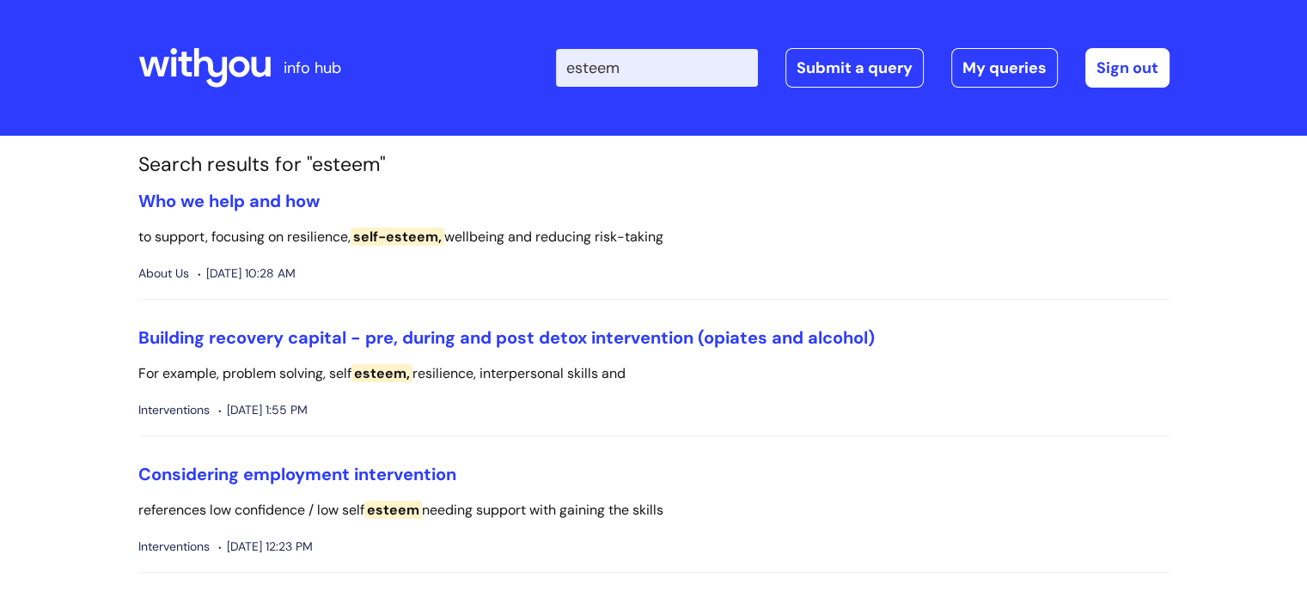
click at [662, 70] on input "esteem" at bounding box center [657, 68] width 202 height 38
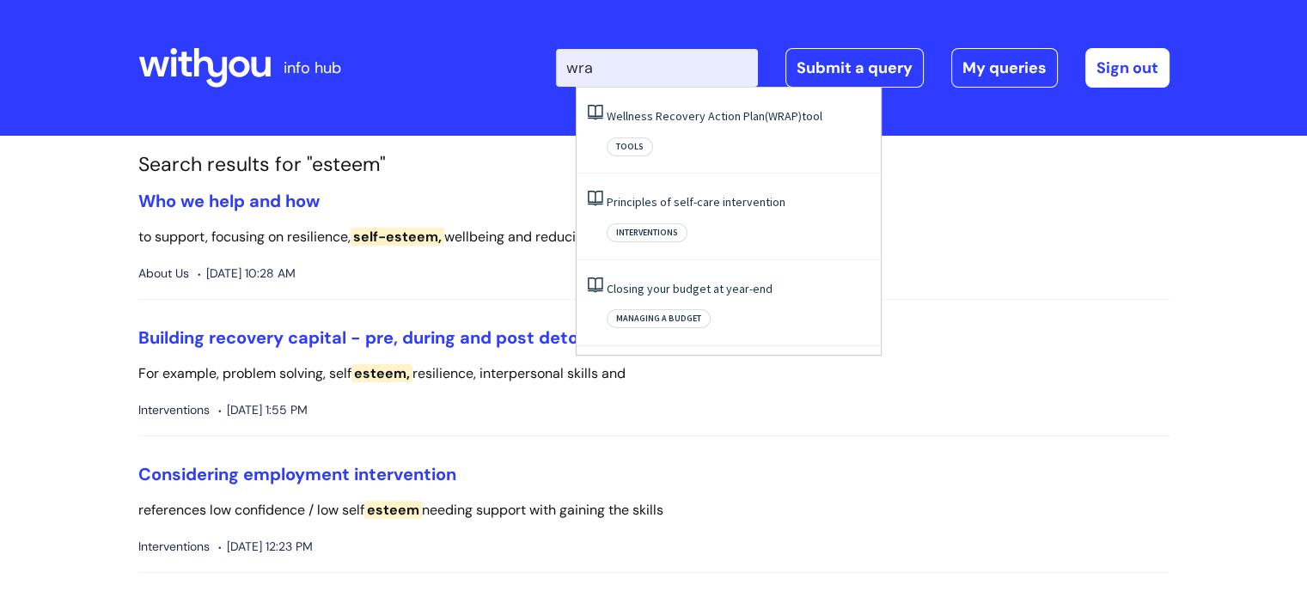
type input "wrap"
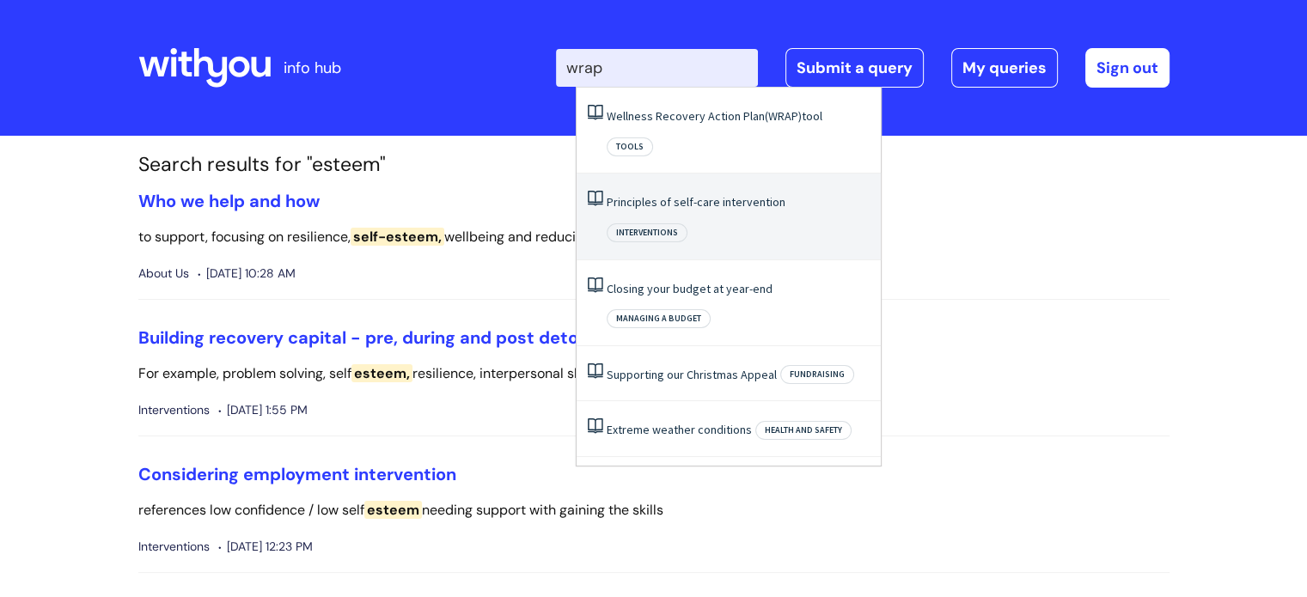
click at [725, 194] on link "Principles of self-care intervention" at bounding box center [696, 201] width 179 height 15
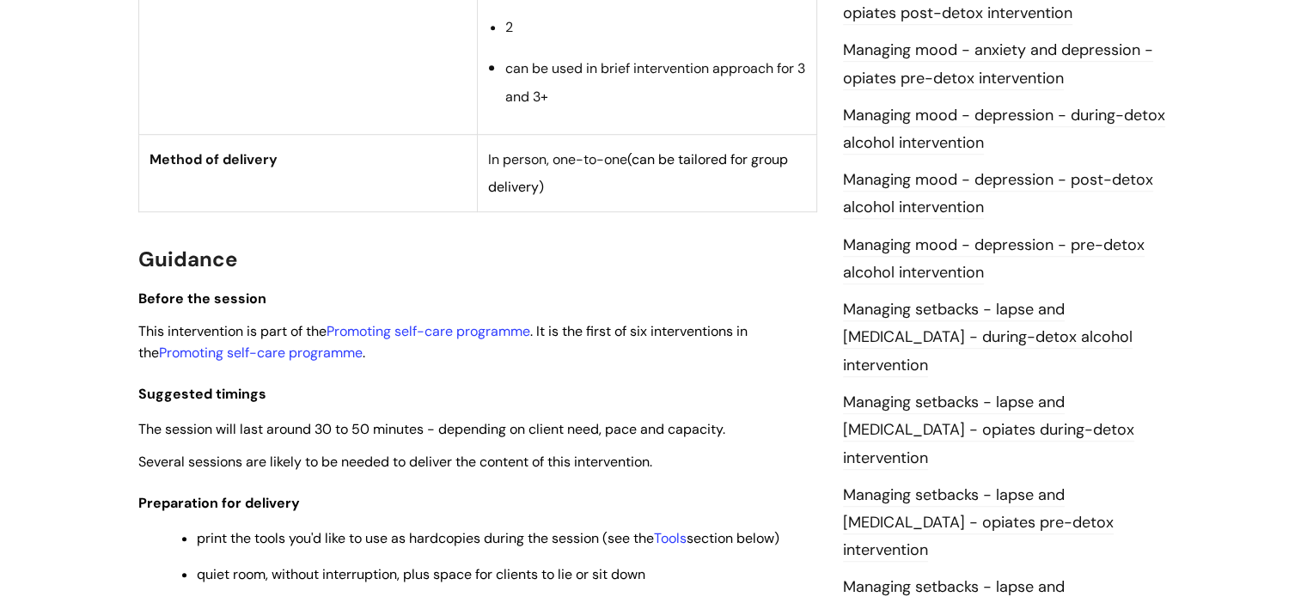
scroll to position [1202, 0]
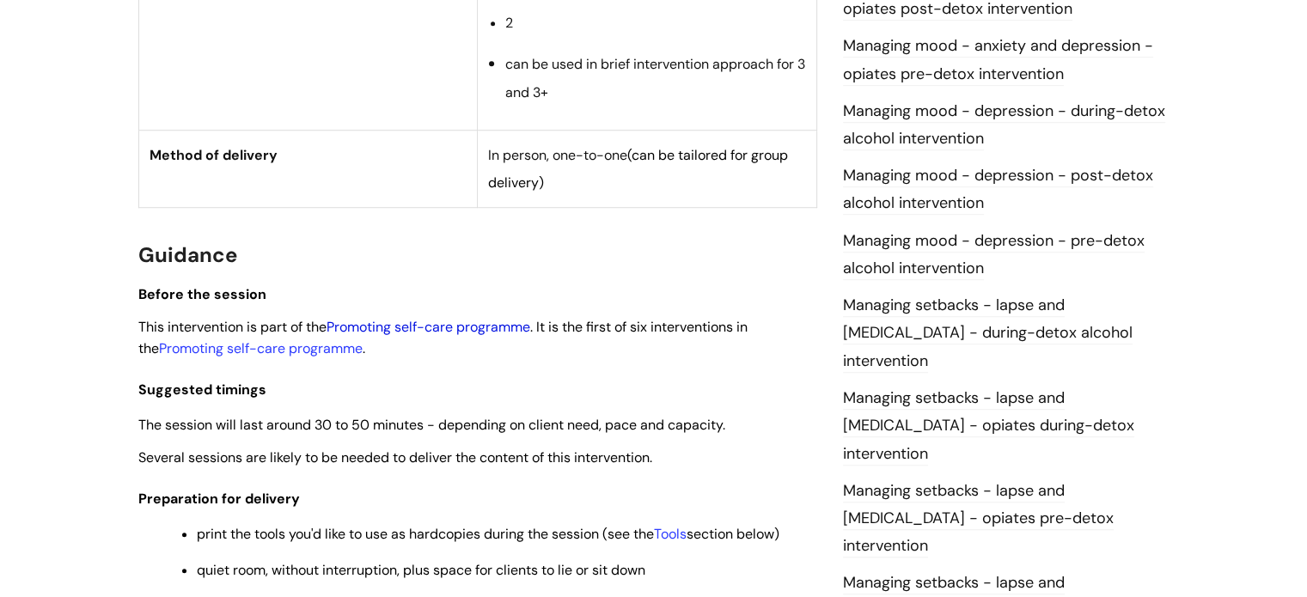
click at [442, 326] on link "Promoting self-care programme" at bounding box center [429, 327] width 204 height 18
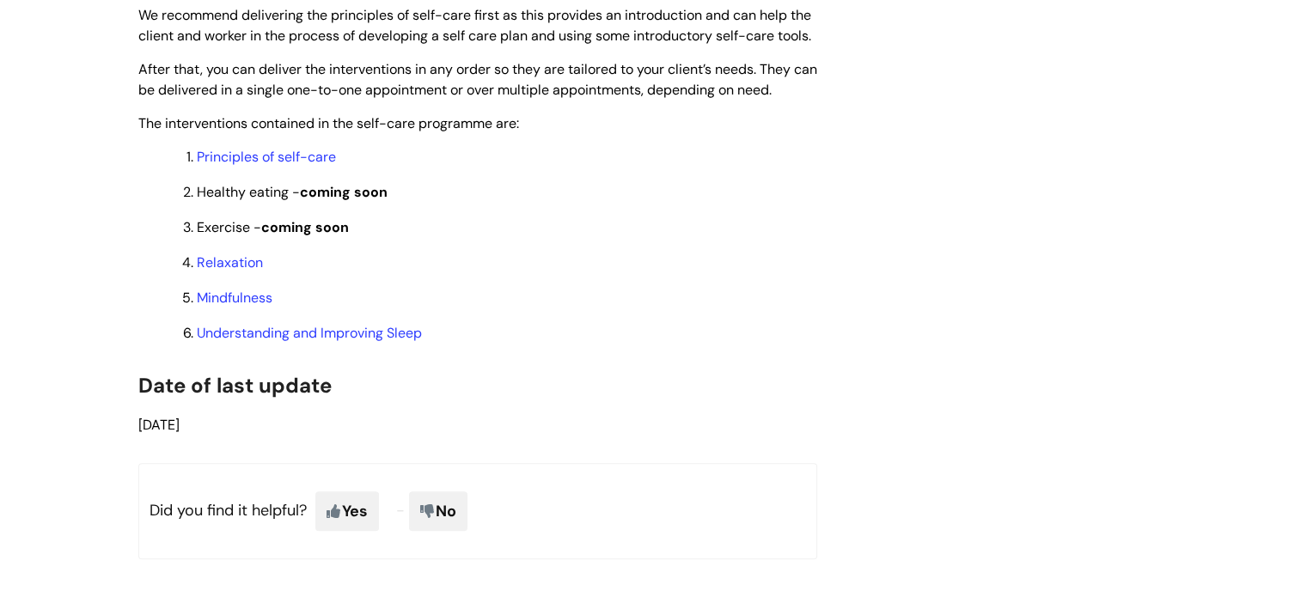
scroll to position [1474, 0]
click at [327, 165] on link "Principles of self-care" at bounding box center [266, 156] width 139 height 18
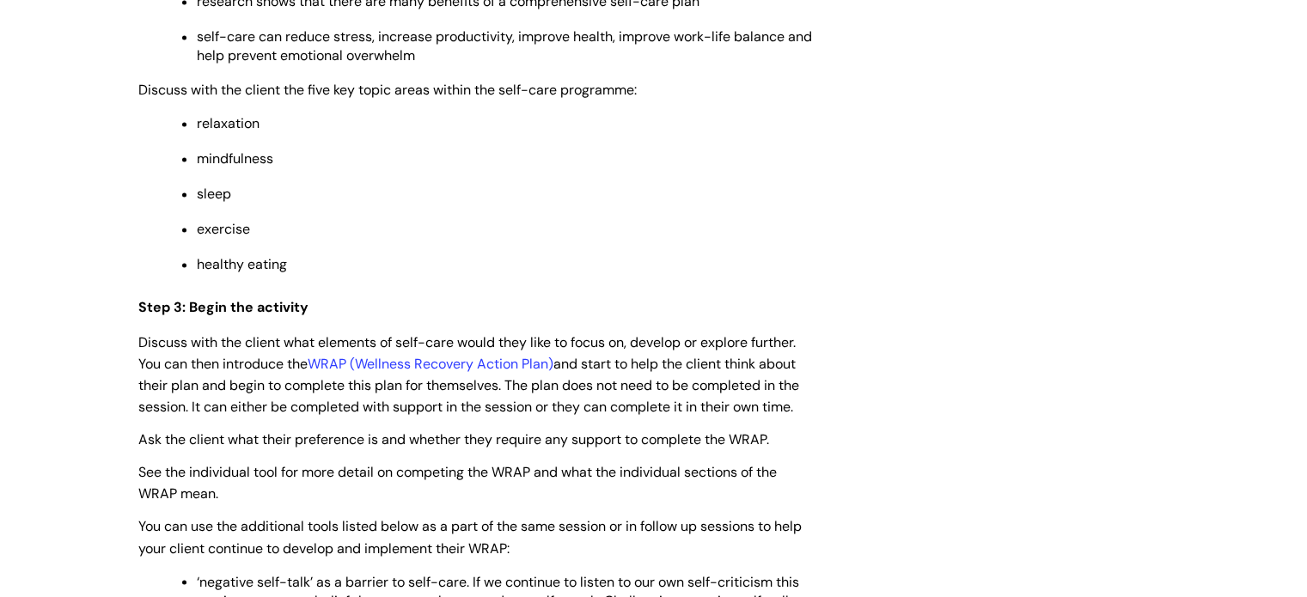
scroll to position [2725, 0]
click at [412, 372] on link "WRAP (Wellness Recovery Action Plan)" at bounding box center [431, 363] width 246 height 18
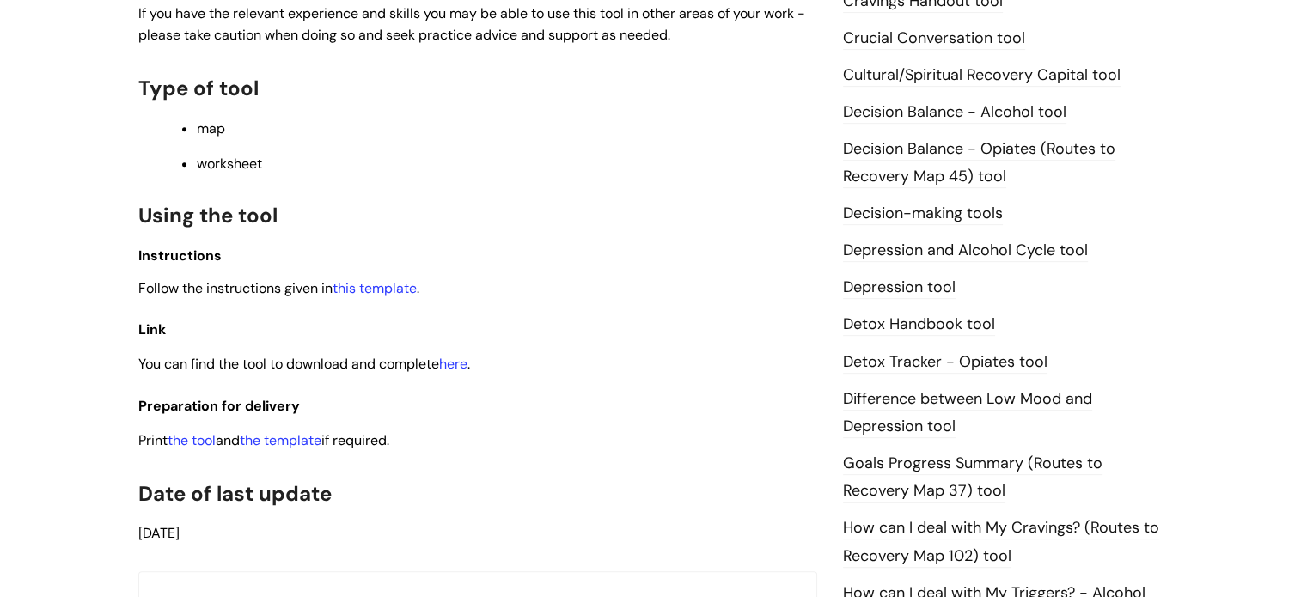
scroll to position [794, 0]
click at [449, 360] on link "here" at bounding box center [453, 363] width 28 height 18
